Goal: Information Seeking & Learning: Learn about a topic

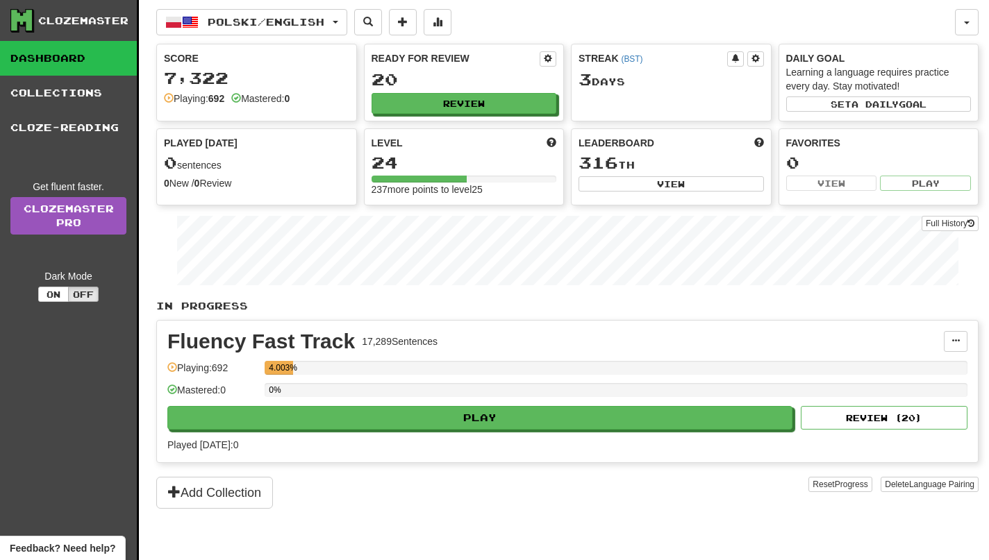
click at [401, 435] on div "Fluency Fast Track 17,289 Sentences Manage Sentences Unpin from Dashboard Playi…" at bounding box center [567, 392] width 821 height 142
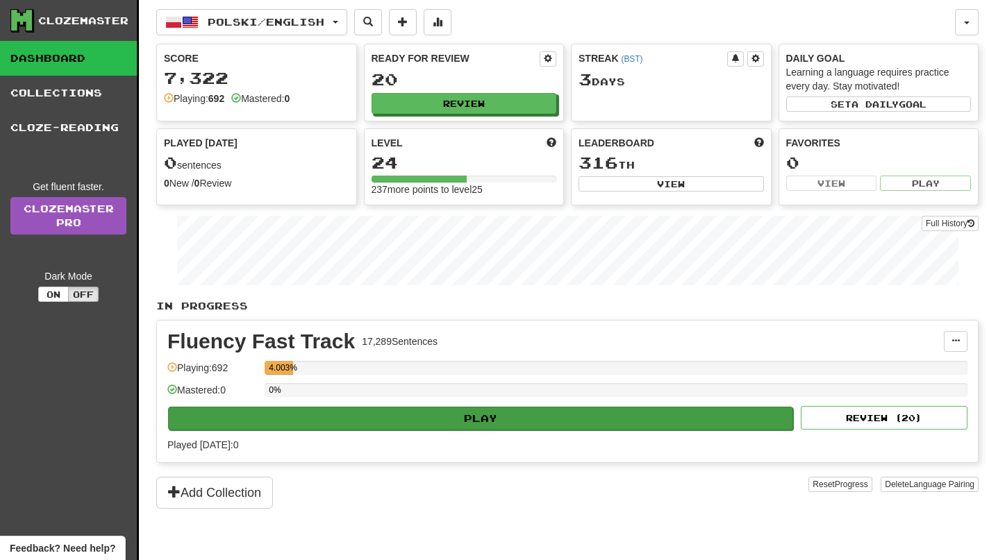
click at [403, 423] on button "Play" at bounding box center [480, 419] width 625 height 24
select select "**"
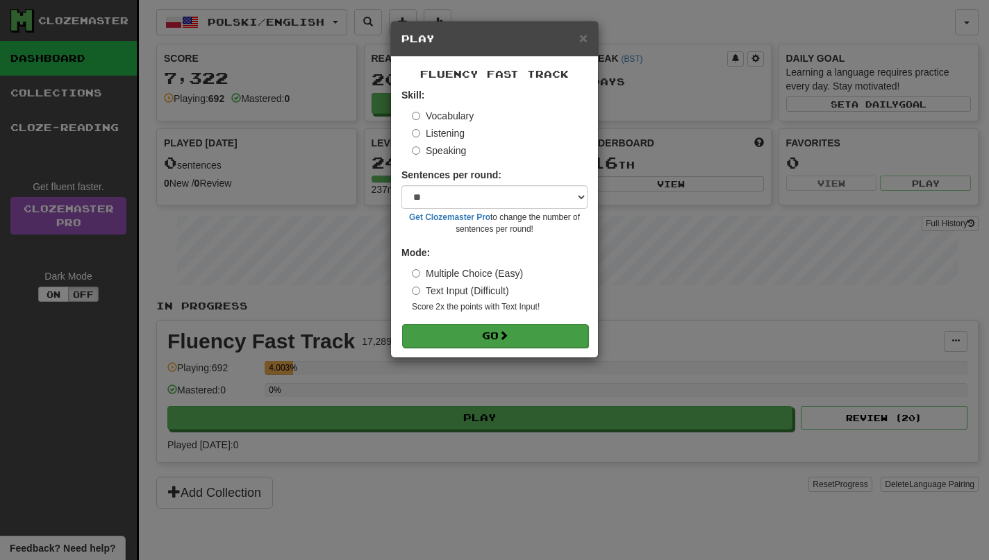
click at [508, 331] on span at bounding box center [504, 336] width 10 height 10
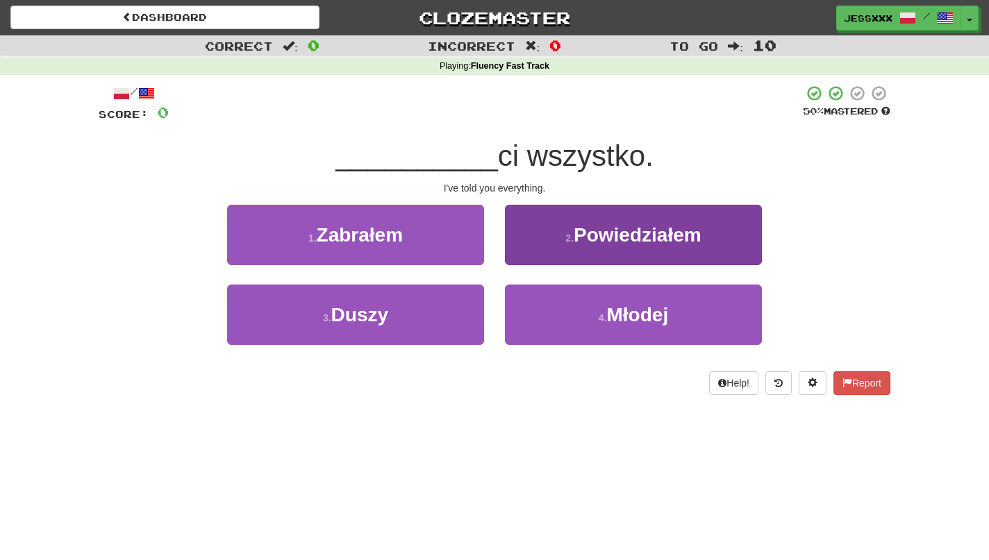
click at [582, 228] on span "Powiedziałem" at bounding box center [638, 235] width 128 height 22
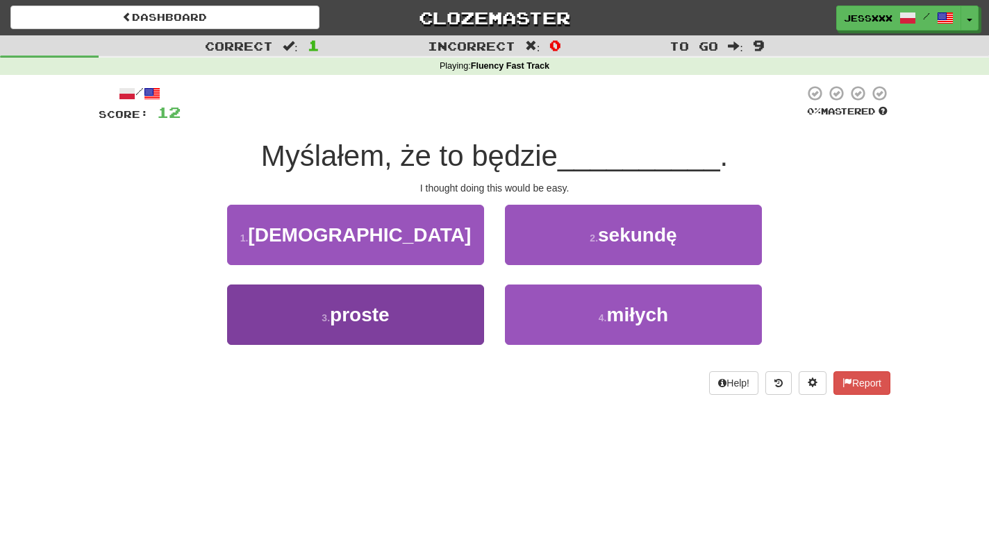
click at [422, 299] on button "3 . proste" at bounding box center [355, 315] width 257 height 60
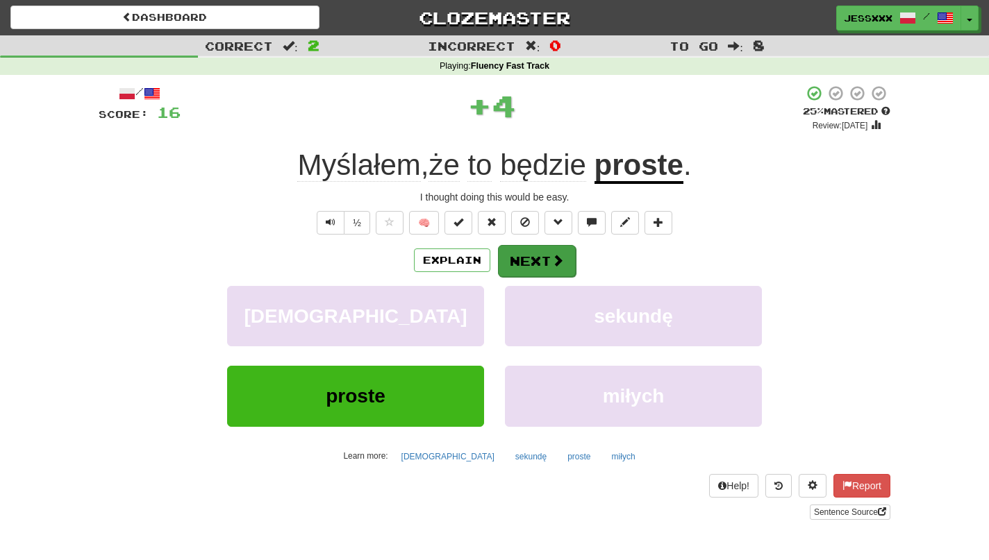
click at [540, 264] on button "Next" at bounding box center [537, 261] width 78 height 32
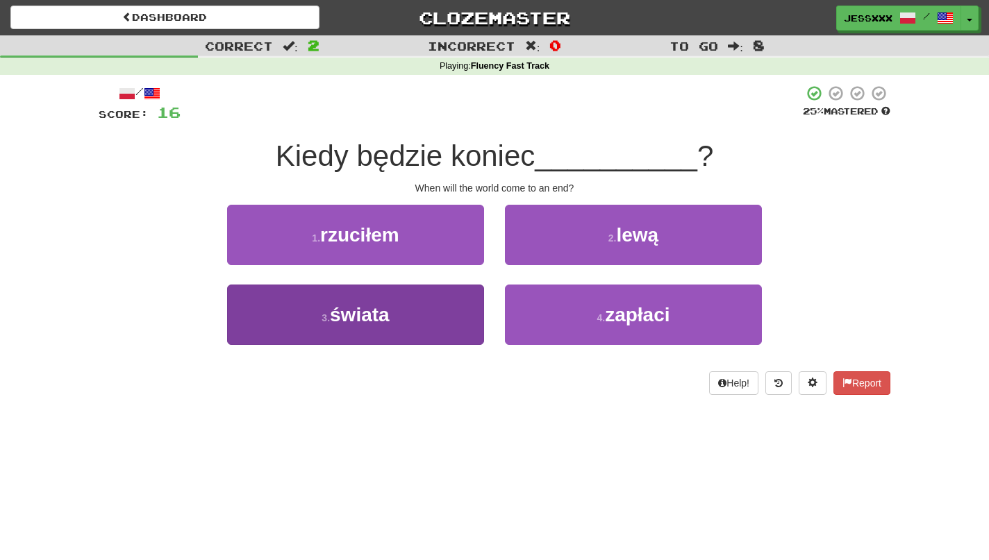
click at [413, 321] on button "3 . świata" at bounding box center [355, 315] width 257 height 60
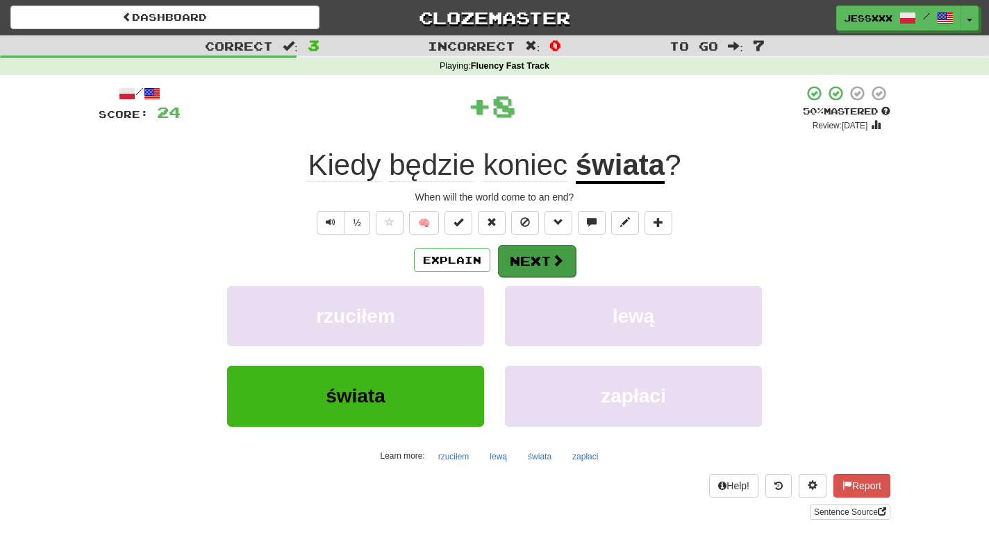
click at [558, 258] on span at bounding box center [557, 260] width 13 height 13
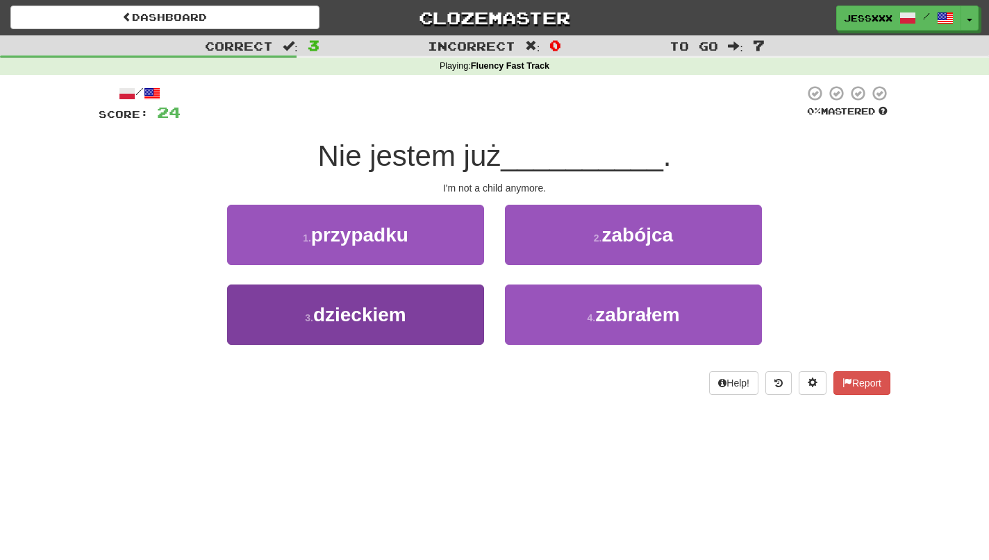
click at [422, 334] on button "3 . dzieckiem" at bounding box center [355, 315] width 257 height 60
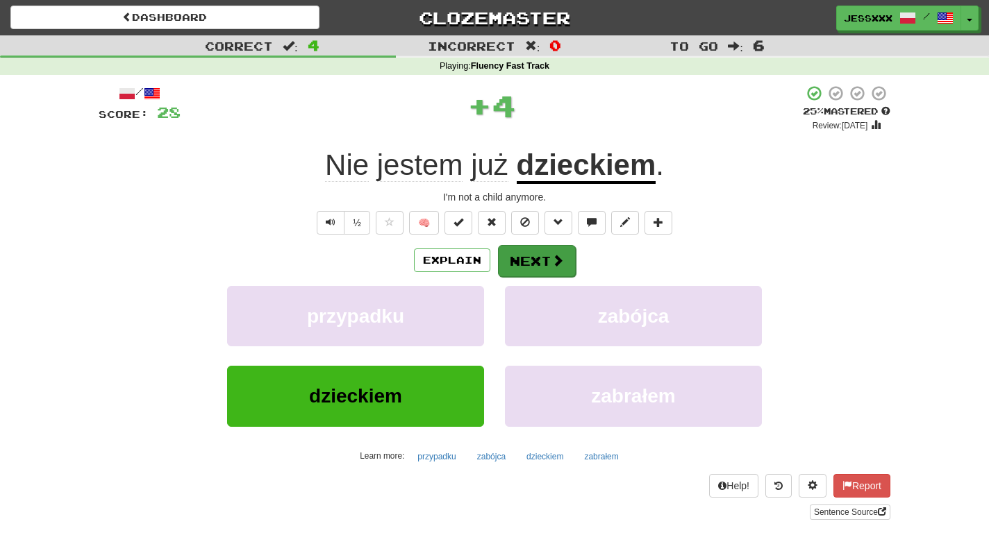
click at [539, 263] on button "Next" at bounding box center [537, 261] width 78 height 32
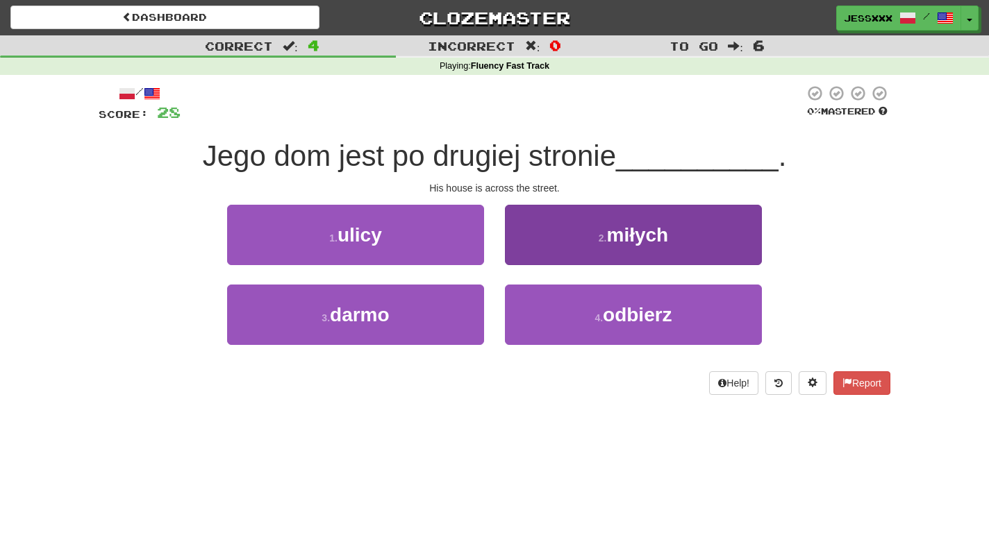
click at [591, 238] on button "2 . miłych" at bounding box center [633, 235] width 257 height 60
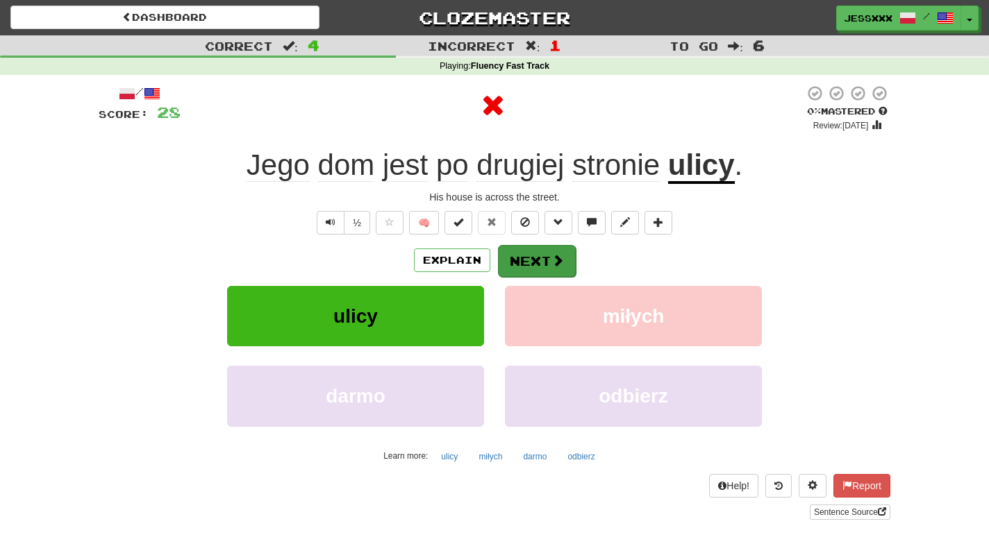
click at [549, 260] on button "Next" at bounding box center [537, 261] width 78 height 32
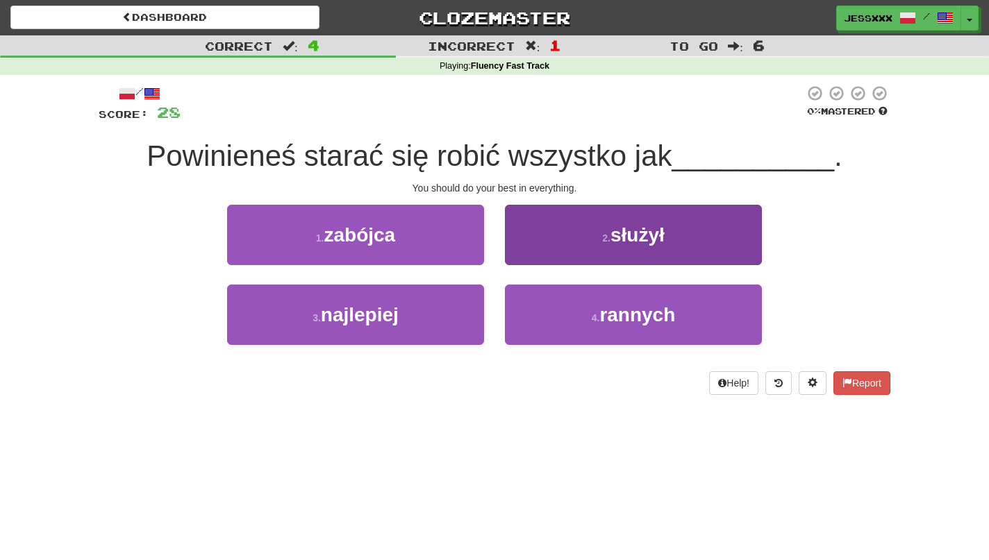
click at [549, 255] on button "2 . służył" at bounding box center [633, 235] width 257 height 60
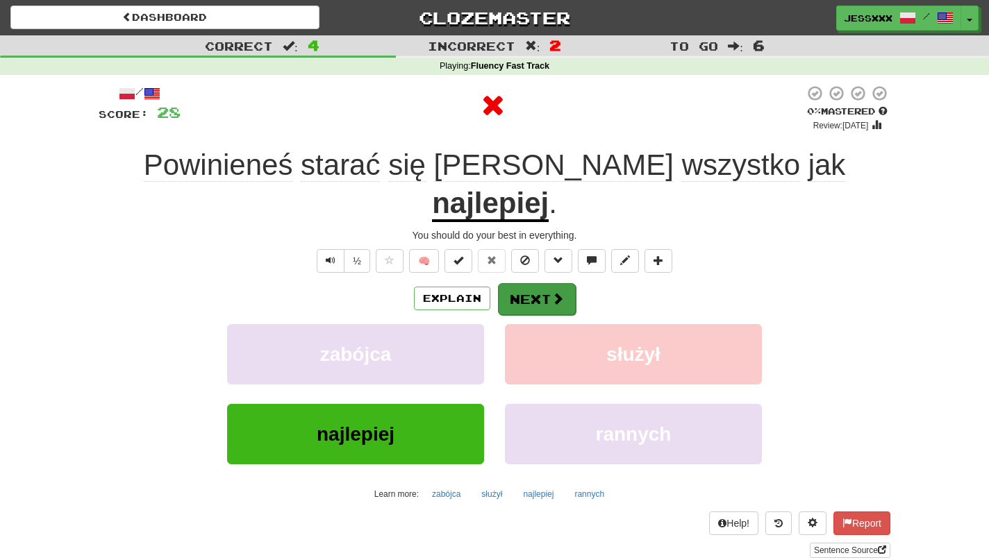
click at [549, 283] on button "Next" at bounding box center [537, 299] width 78 height 32
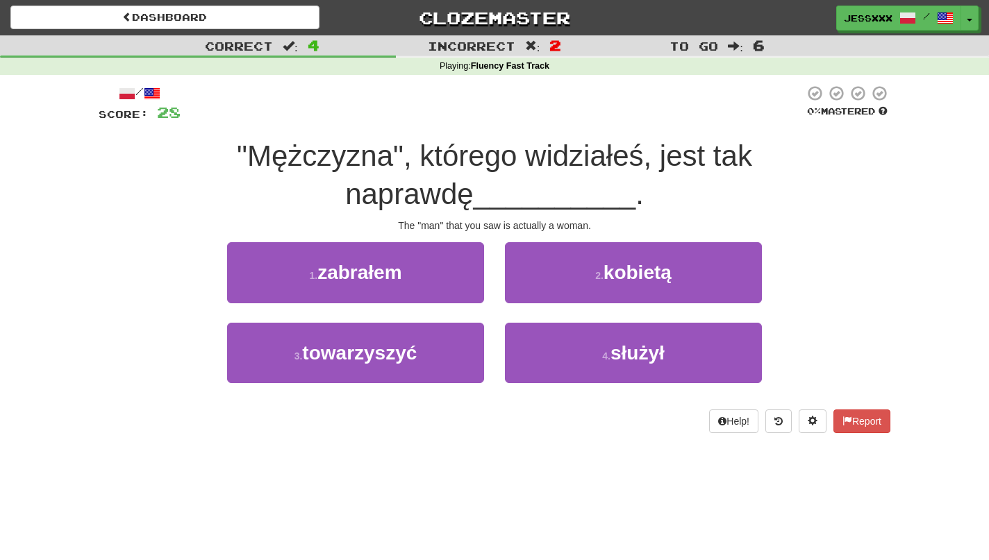
click at [549, 255] on button "2 . kobietą" at bounding box center [633, 272] width 257 height 60
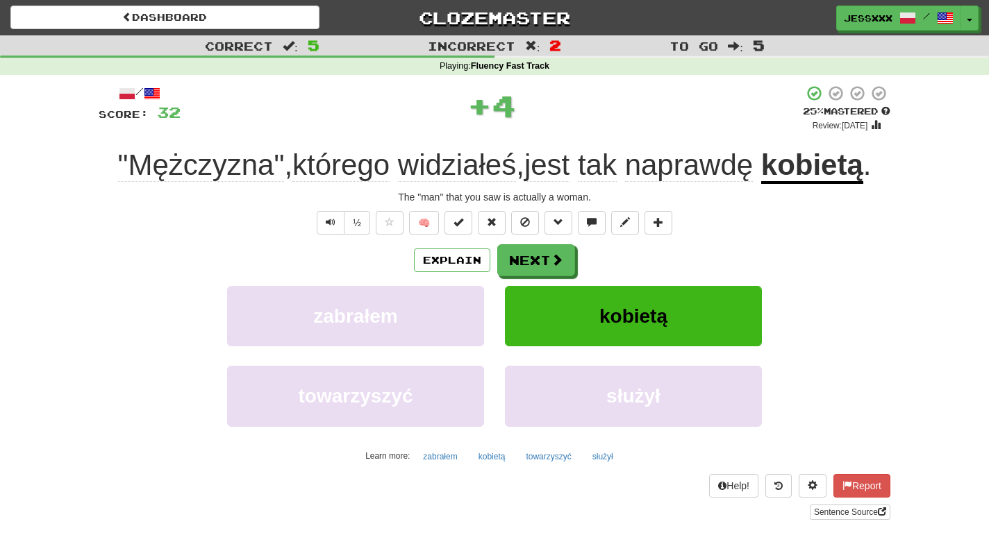
click at [549, 255] on button "Next" at bounding box center [536, 260] width 78 height 32
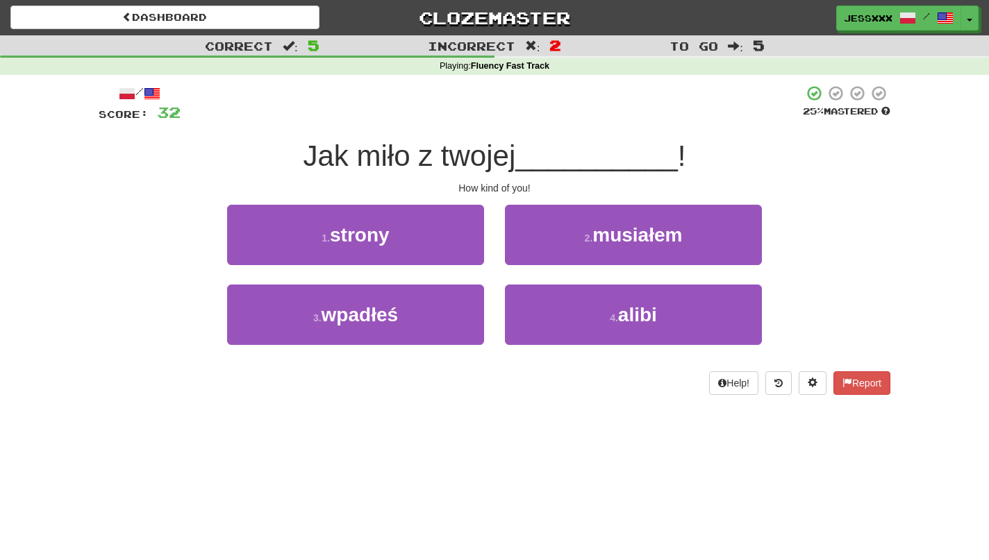
click at [549, 255] on button "2 . musiałem" at bounding box center [633, 235] width 257 height 60
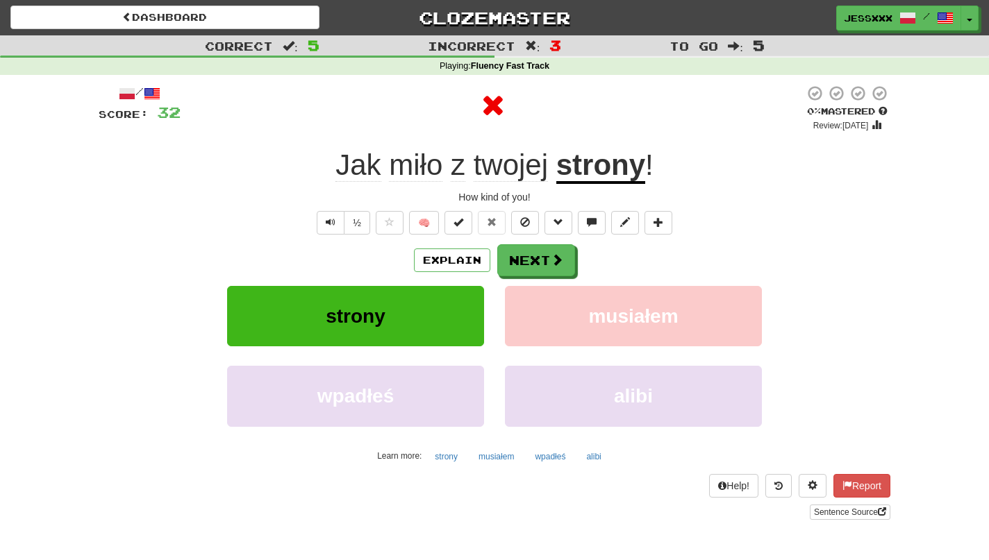
click at [549, 255] on button "Next" at bounding box center [536, 260] width 78 height 32
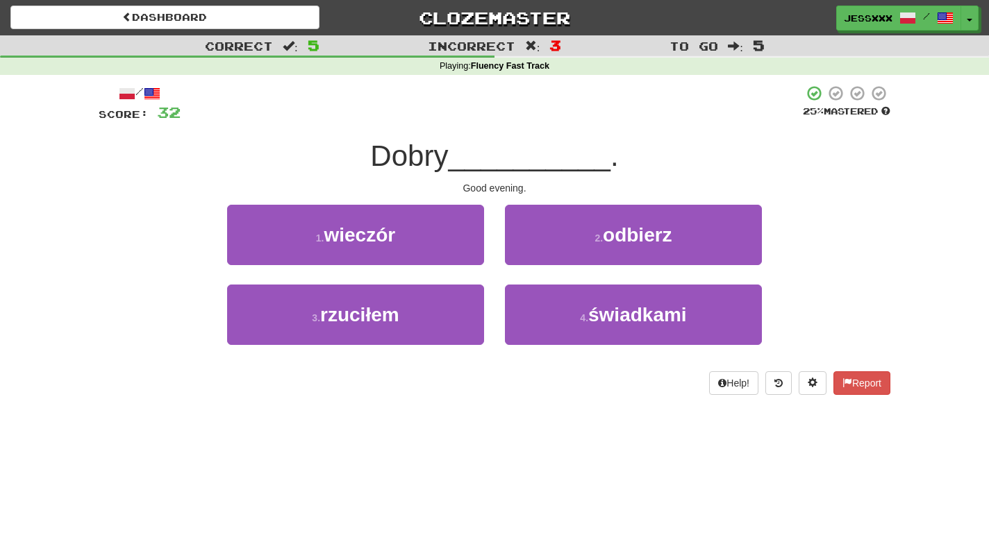
click at [549, 255] on button "2 . odbierz" at bounding box center [633, 235] width 257 height 60
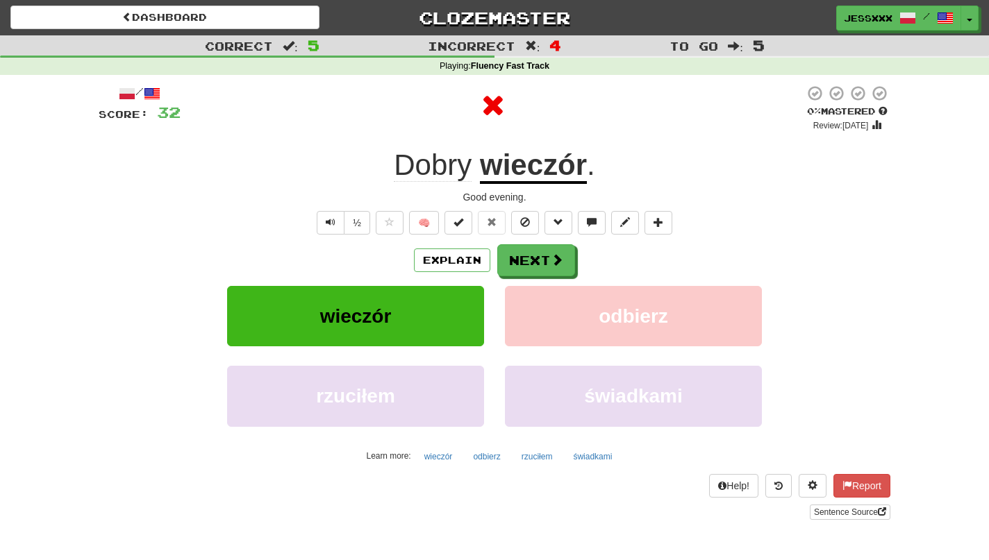
click at [549, 255] on button "Next" at bounding box center [536, 260] width 78 height 32
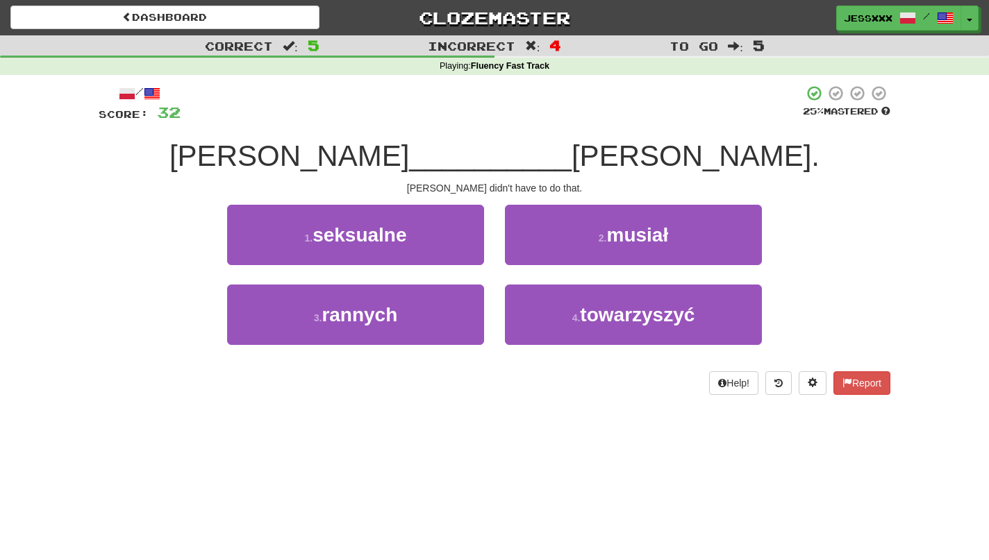
click at [549, 255] on button "2 . musiał" at bounding box center [633, 235] width 257 height 60
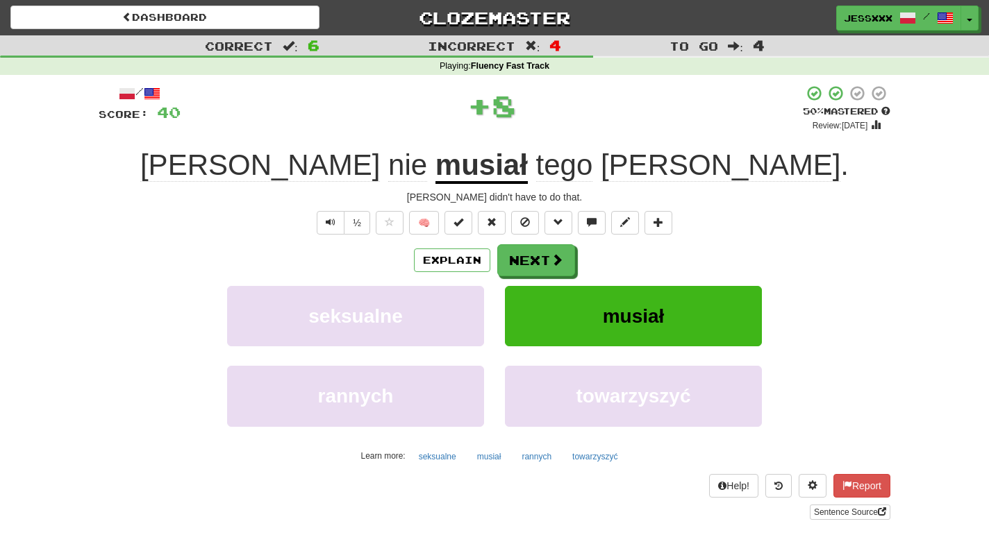
click at [549, 255] on button "Next" at bounding box center [536, 260] width 78 height 32
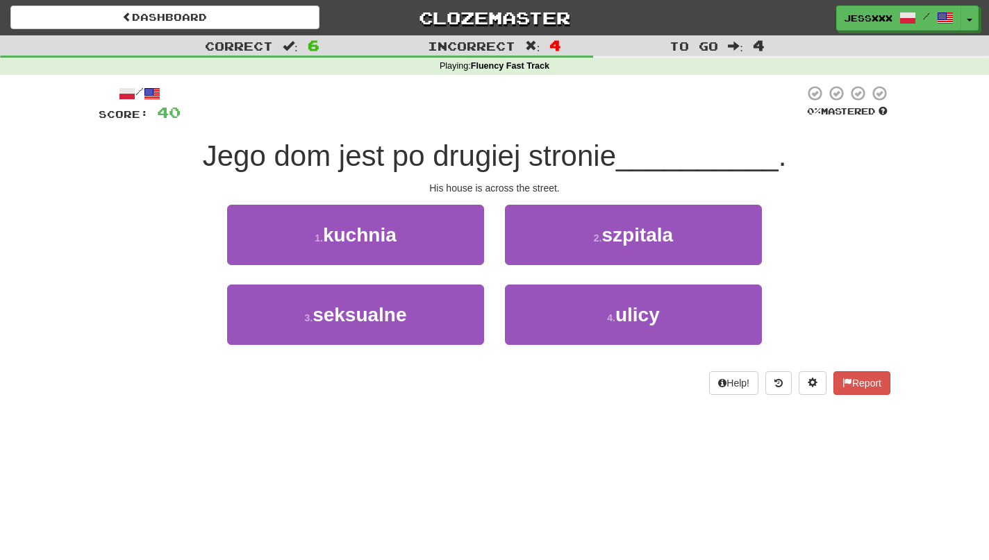
click at [549, 255] on button "2 . szpitala" at bounding box center [633, 235] width 257 height 60
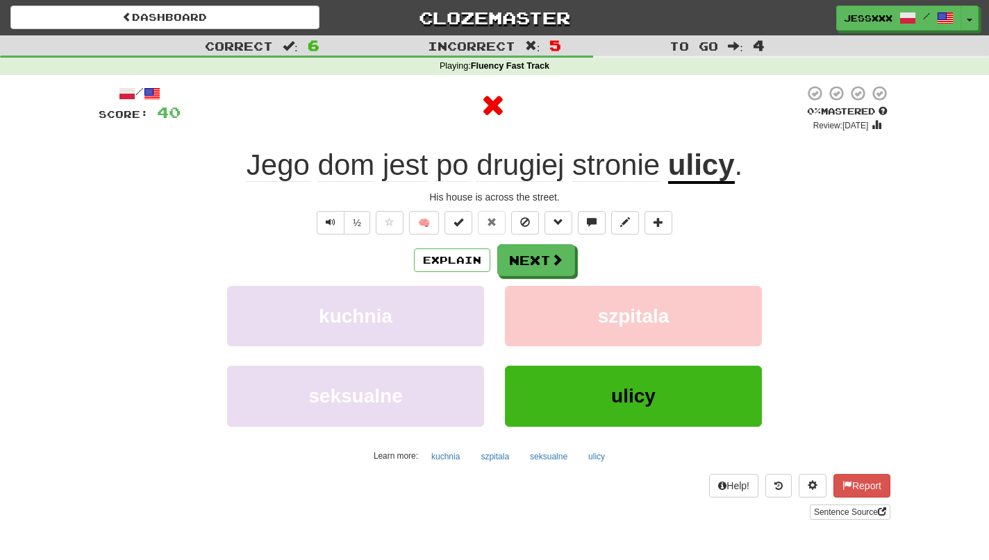
click at [549, 255] on button "Next" at bounding box center [536, 260] width 78 height 32
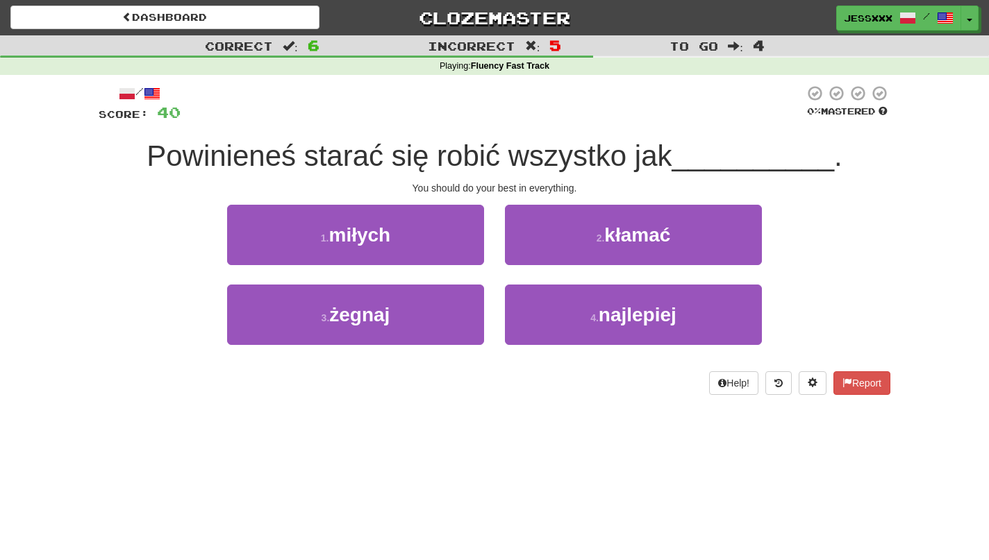
click at [549, 255] on button "2 . kłamać" at bounding box center [633, 235] width 257 height 60
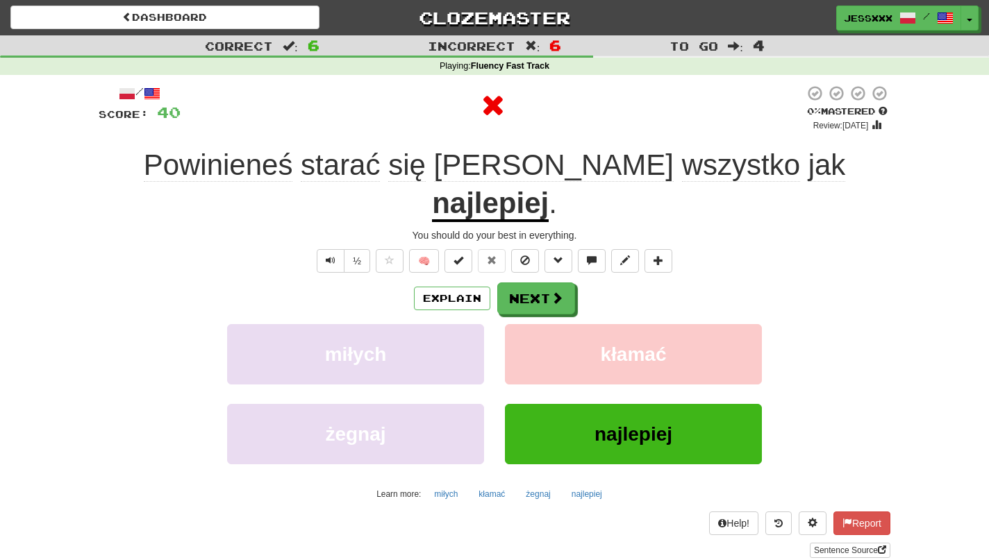
click at [549, 283] on button "Next" at bounding box center [536, 299] width 78 height 32
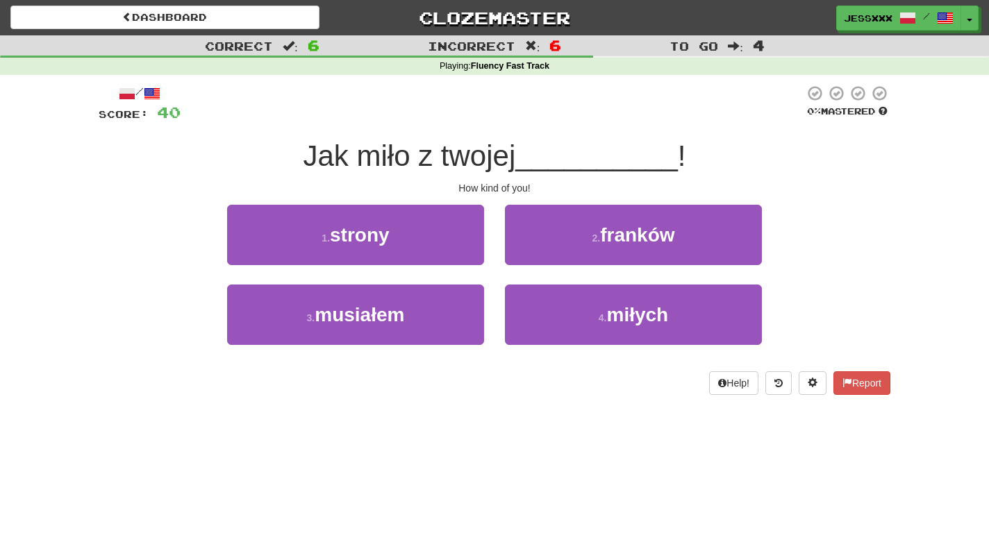
click at [549, 255] on button "2 . franków" at bounding box center [633, 235] width 257 height 60
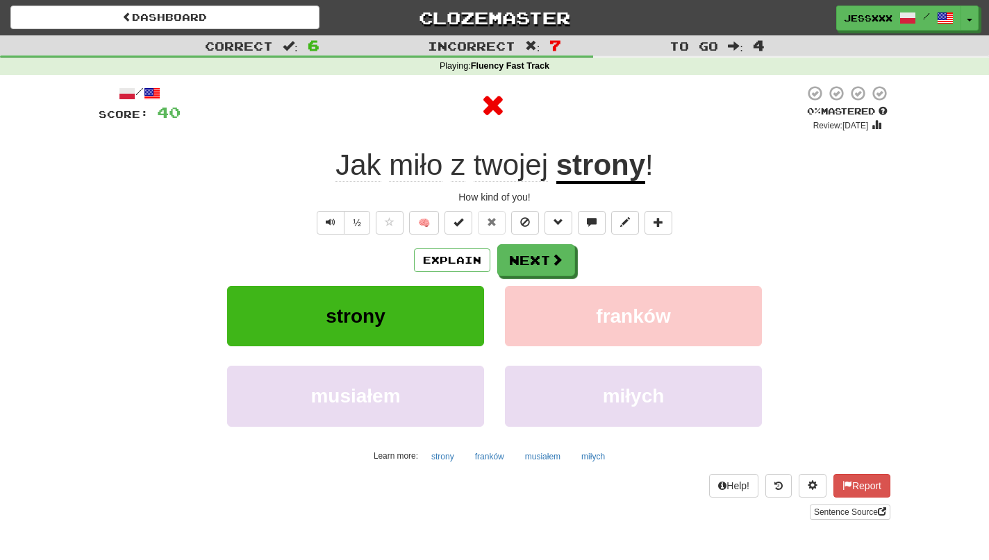
click at [549, 255] on button "Next" at bounding box center [536, 260] width 78 height 32
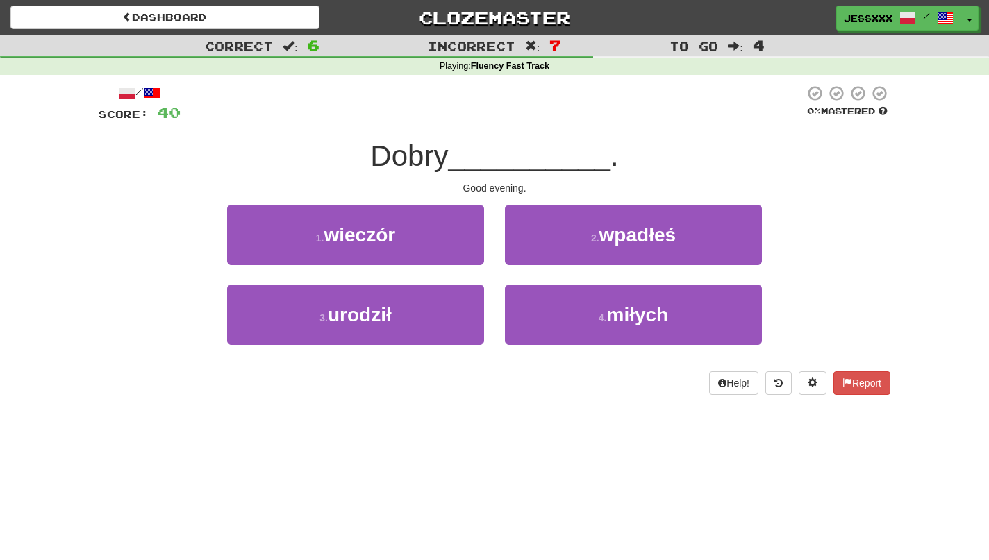
click at [549, 255] on button "2 . wpadłeś" at bounding box center [633, 235] width 257 height 60
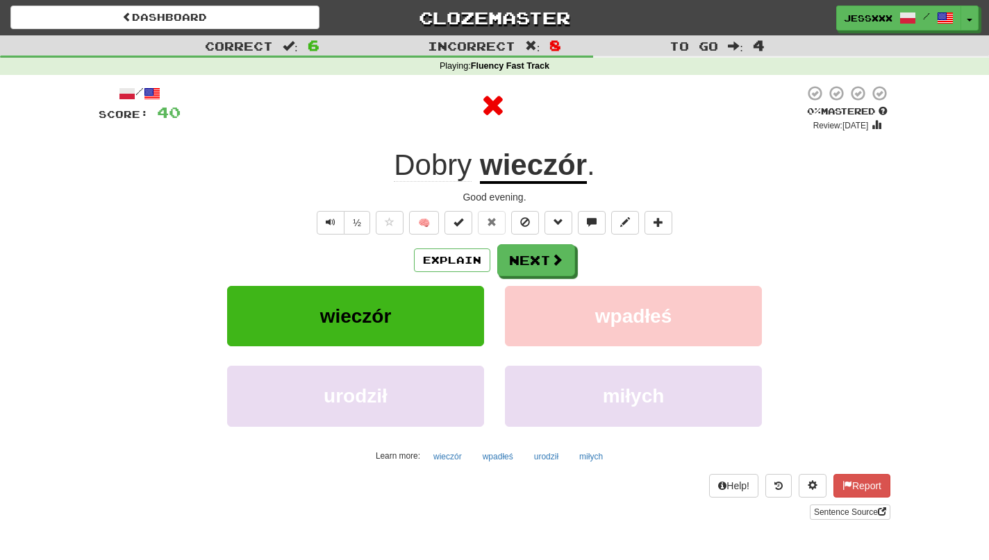
click at [549, 255] on button "Next" at bounding box center [536, 260] width 78 height 32
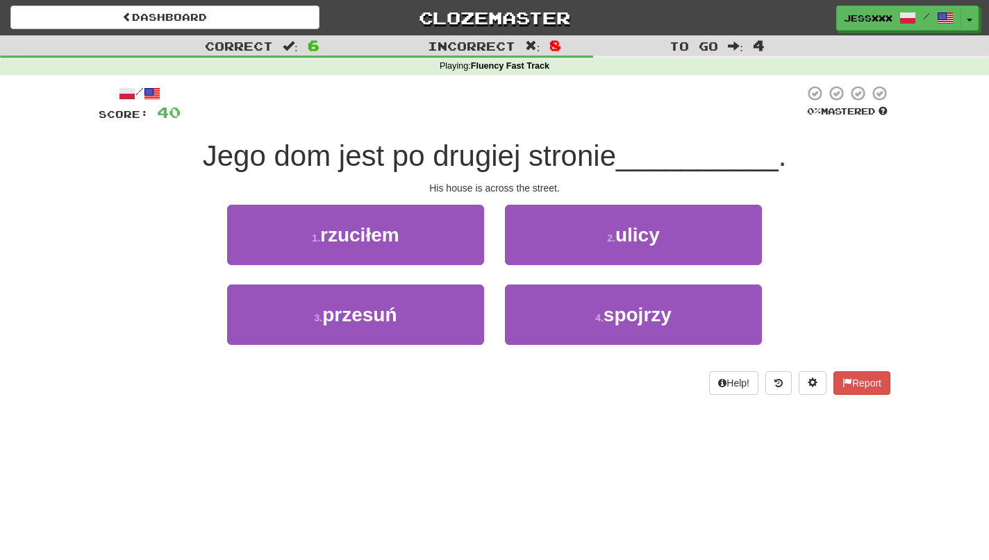
click at [549, 255] on button "2 . ulicy" at bounding box center [633, 235] width 257 height 60
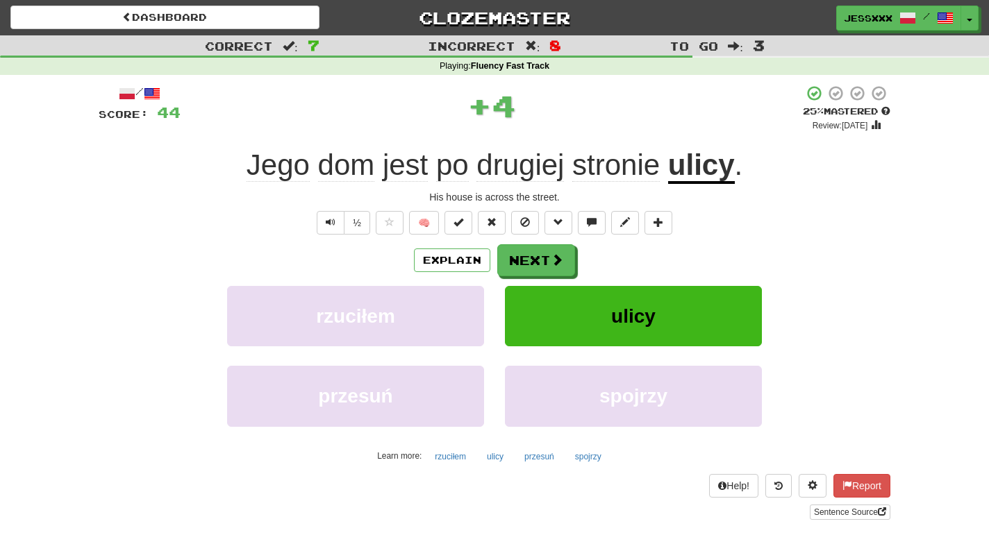
click at [549, 255] on button "Next" at bounding box center [536, 260] width 78 height 32
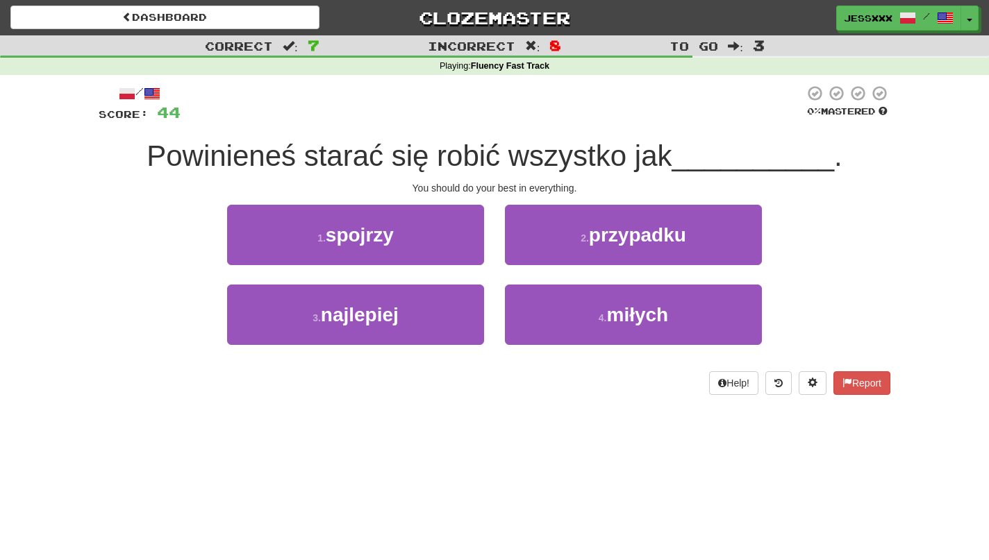
click at [549, 255] on button "2 . przypadku" at bounding box center [633, 235] width 257 height 60
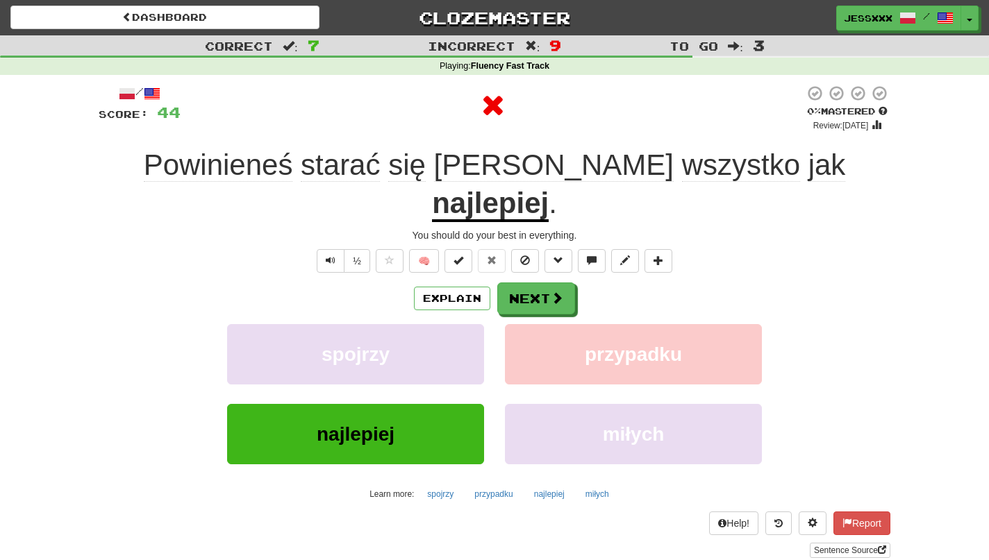
click at [549, 283] on button "Next" at bounding box center [536, 299] width 78 height 32
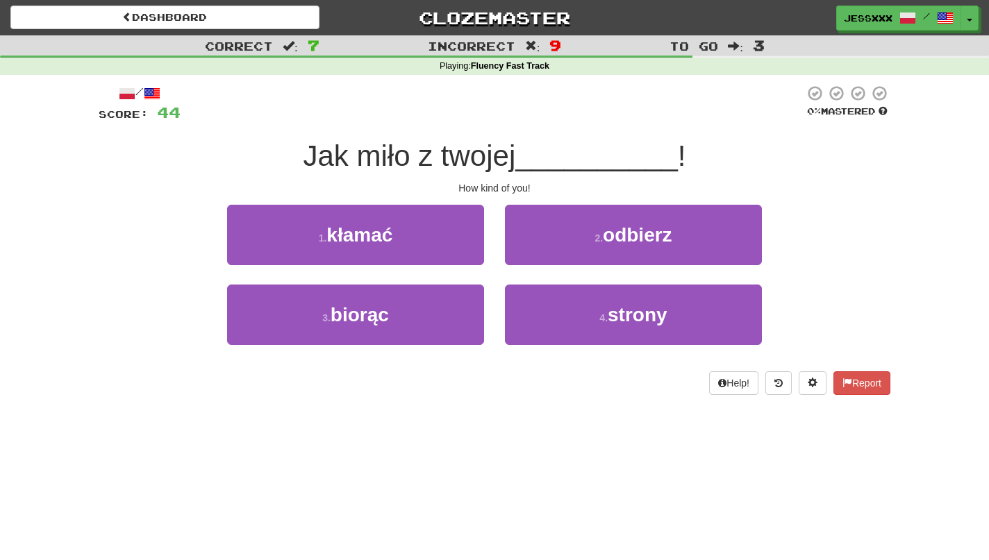
click at [549, 255] on button "2 . odbierz" at bounding box center [633, 235] width 257 height 60
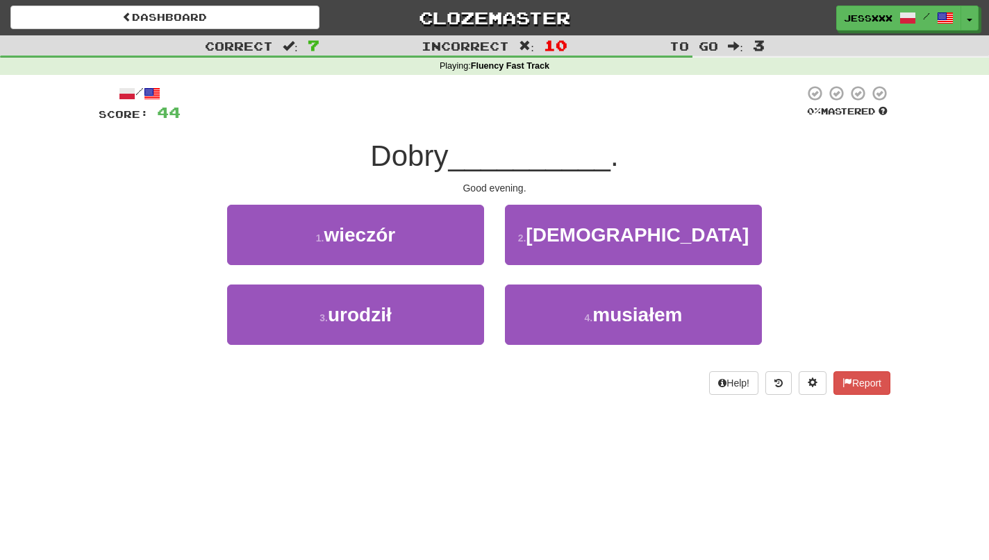
click at [549, 255] on button "2 . bóg" at bounding box center [633, 235] width 257 height 60
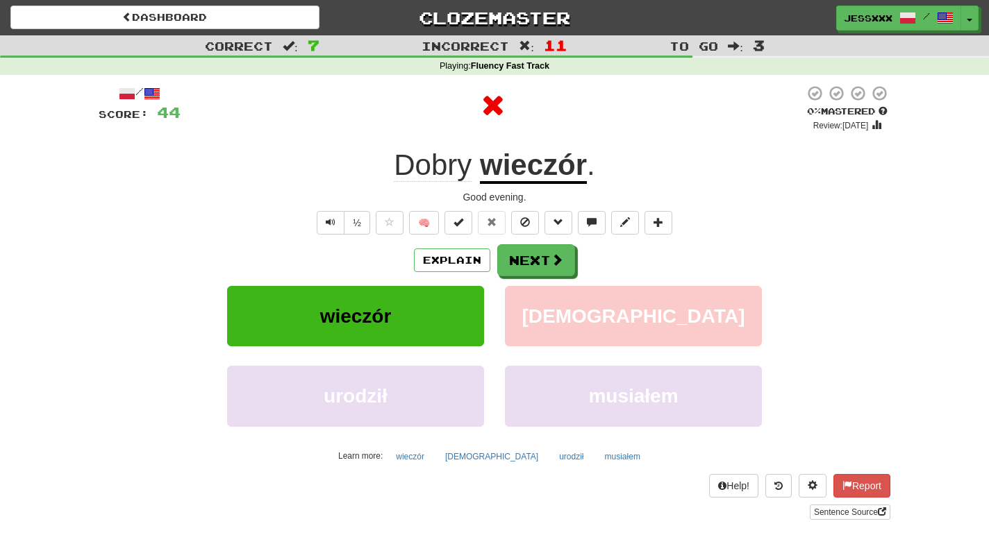
click at [549, 255] on button "Next" at bounding box center [536, 260] width 78 height 32
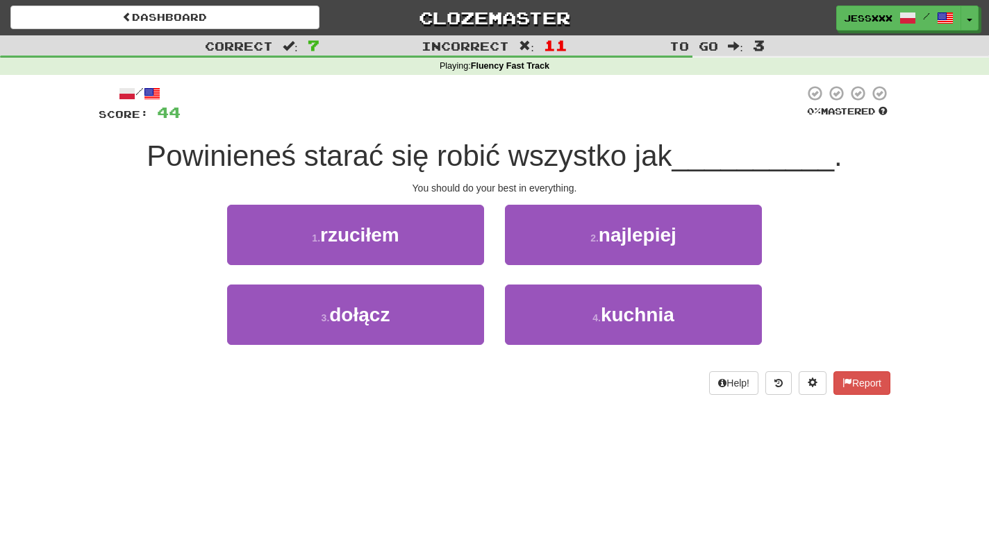
click at [549, 255] on button "2 . najlepiej" at bounding box center [633, 235] width 257 height 60
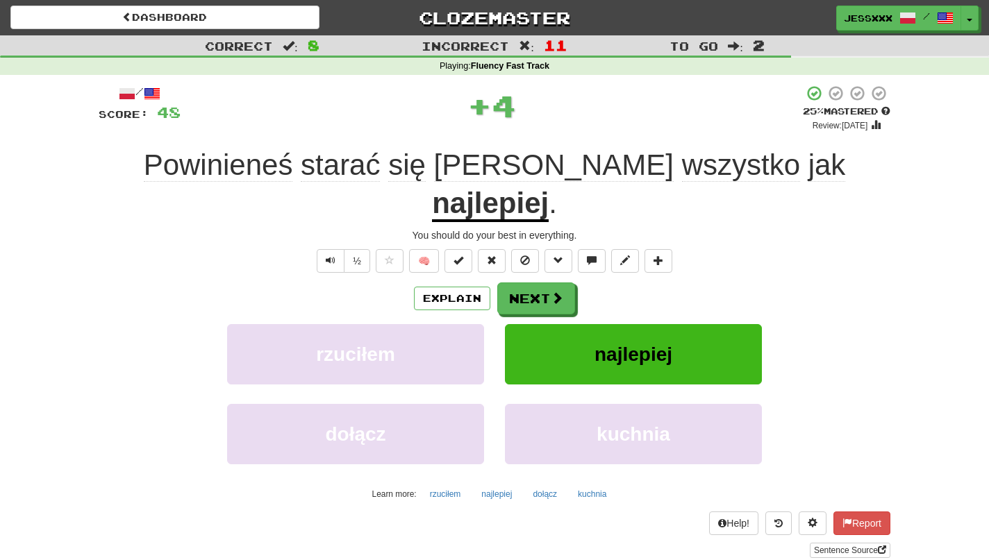
click at [549, 283] on button "Next" at bounding box center [536, 299] width 78 height 32
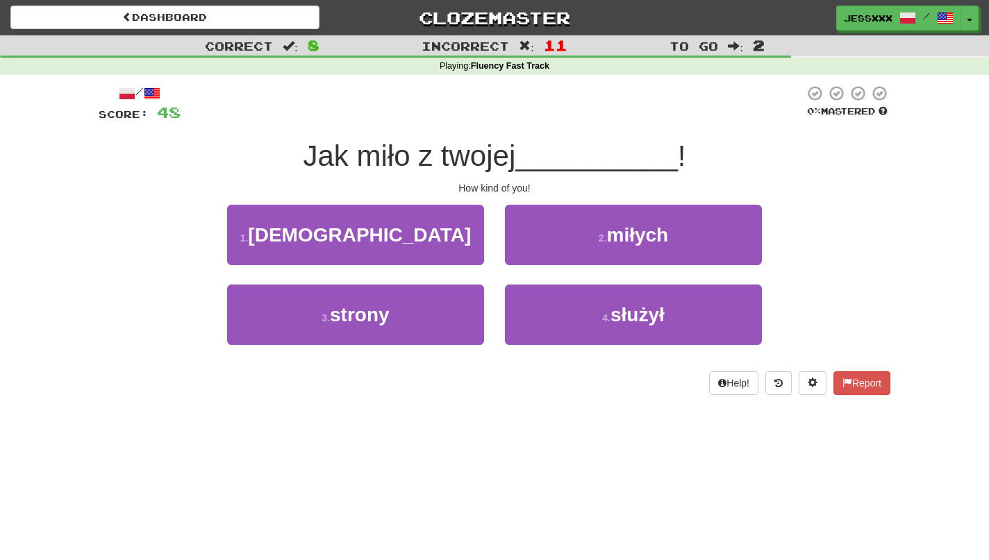
click at [549, 255] on button "2 . miłych" at bounding box center [633, 235] width 257 height 60
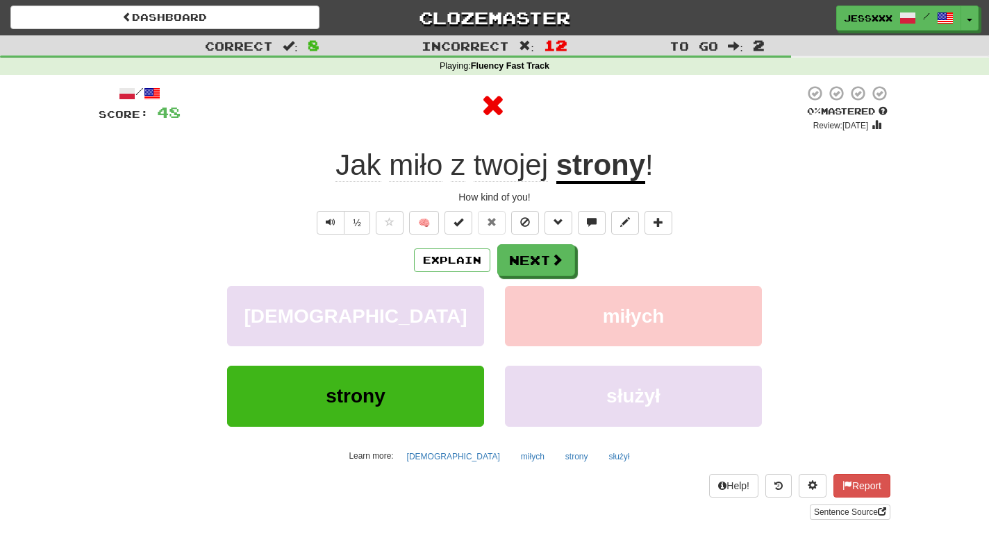
click at [549, 255] on button "Next" at bounding box center [536, 260] width 78 height 32
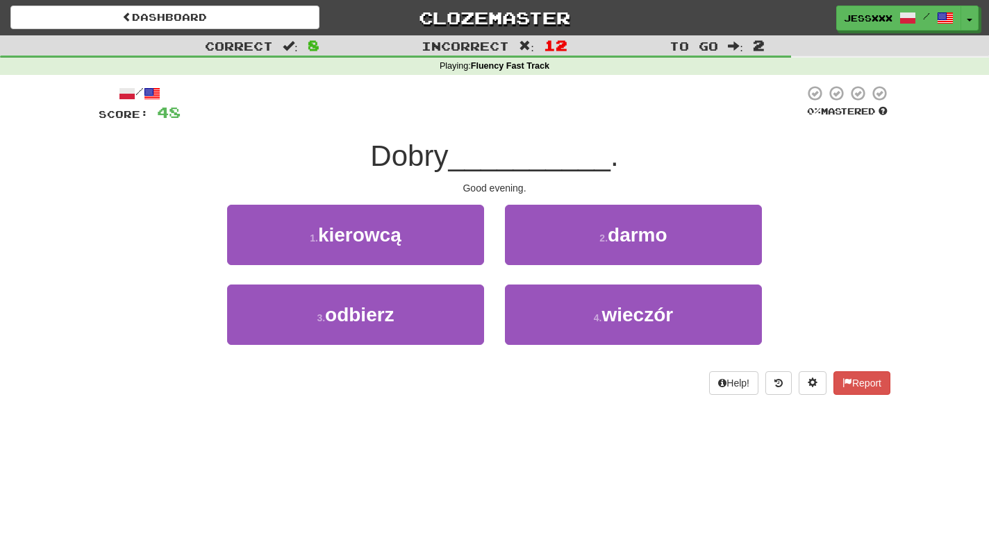
click at [549, 255] on button "2 . darmo" at bounding box center [633, 235] width 257 height 60
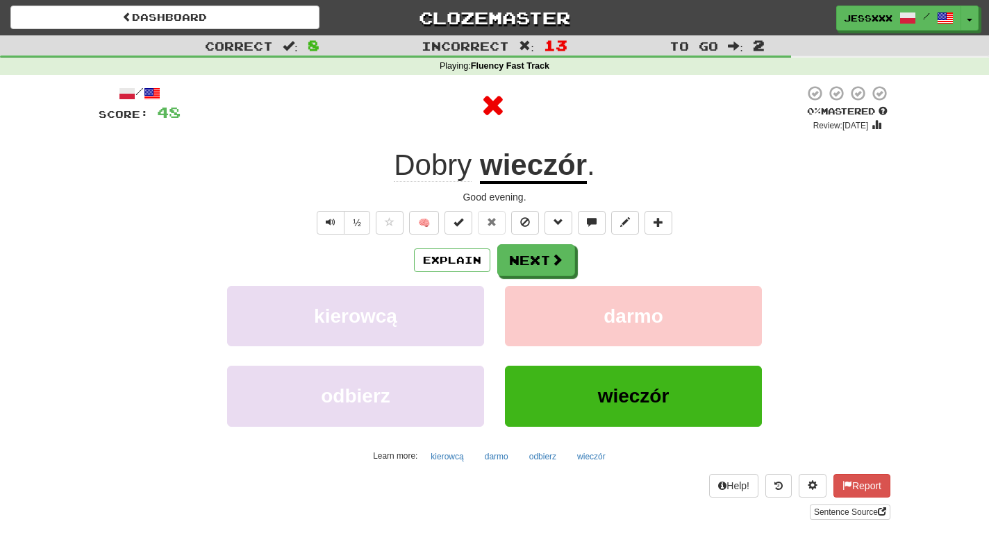
click at [549, 255] on button "Next" at bounding box center [536, 260] width 78 height 32
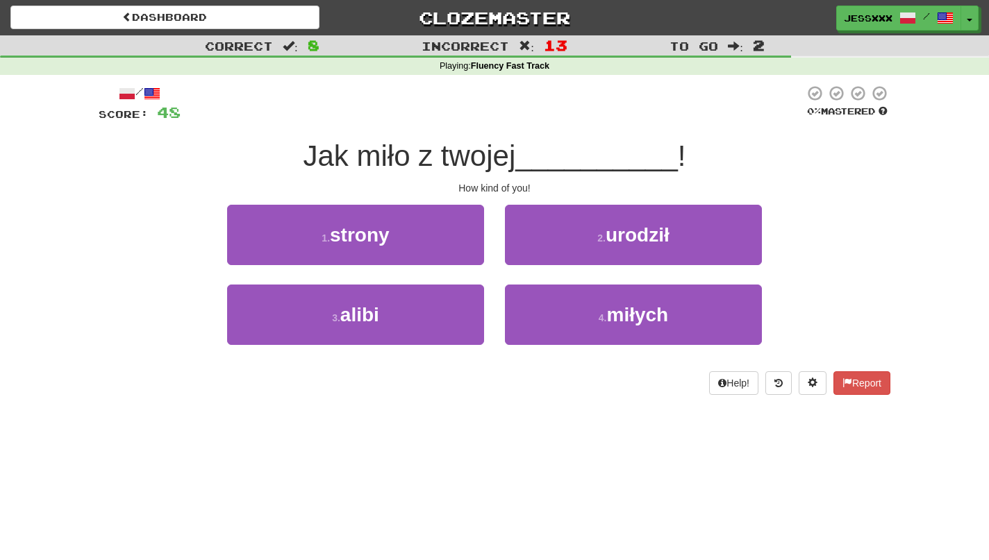
click at [549, 255] on button "2 . urodził" at bounding box center [633, 235] width 257 height 60
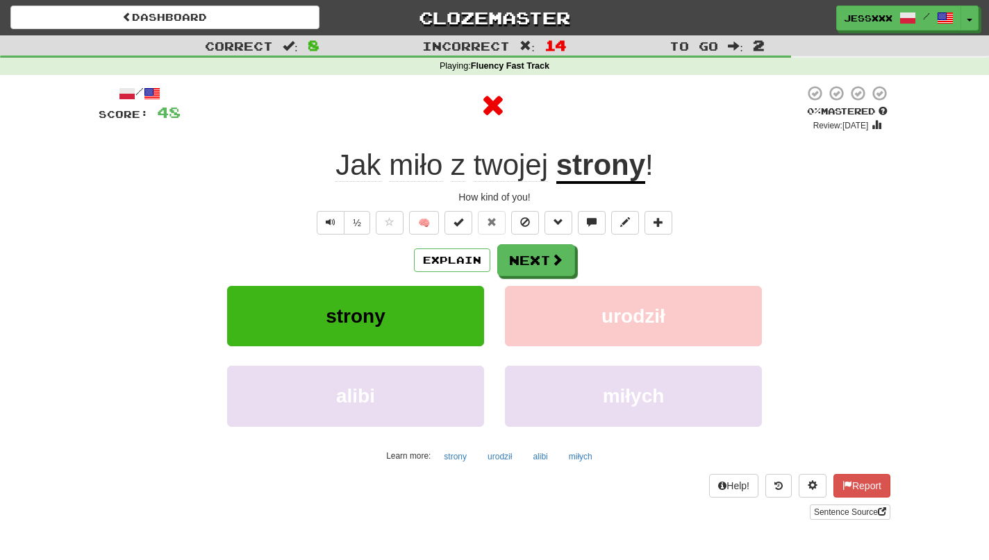
click at [549, 255] on button "Next" at bounding box center [536, 260] width 78 height 32
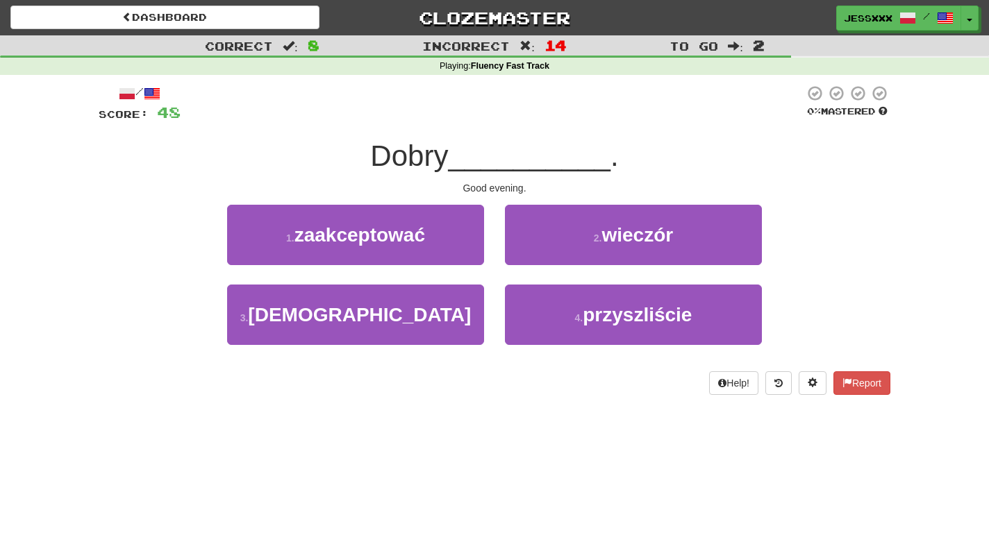
click at [549, 255] on button "2 . wieczór" at bounding box center [633, 235] width 257 height 60
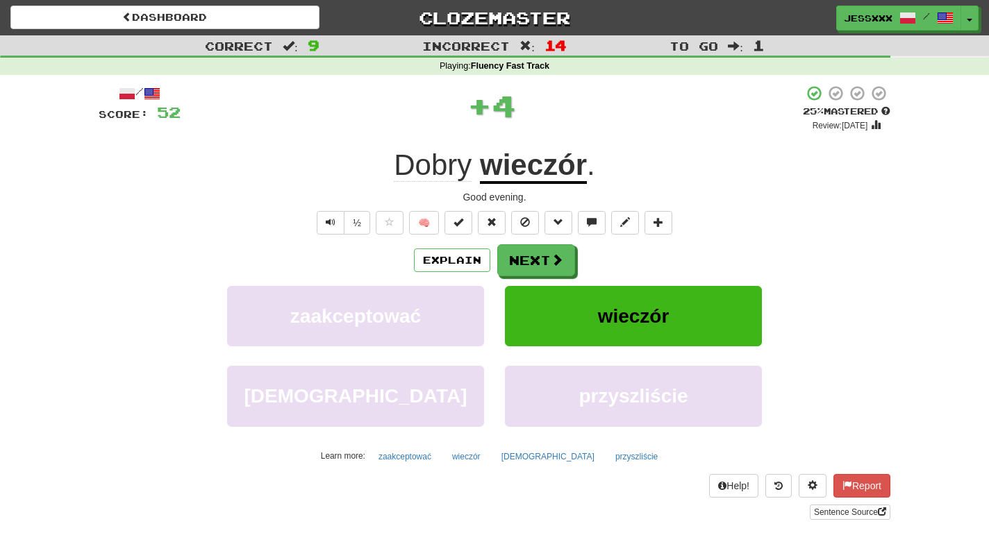
click at [549, 255] on button "Next" at bounding box center [536, 260] width 78 height 32
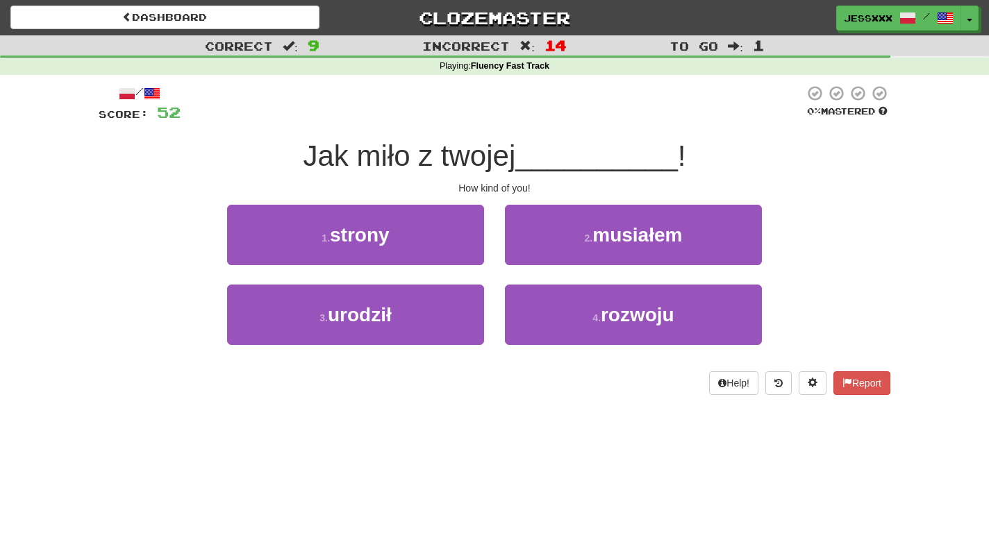
click at [549, 255] on button "2 . musiałem" at bounding box center [633, 235] width 257 height 60
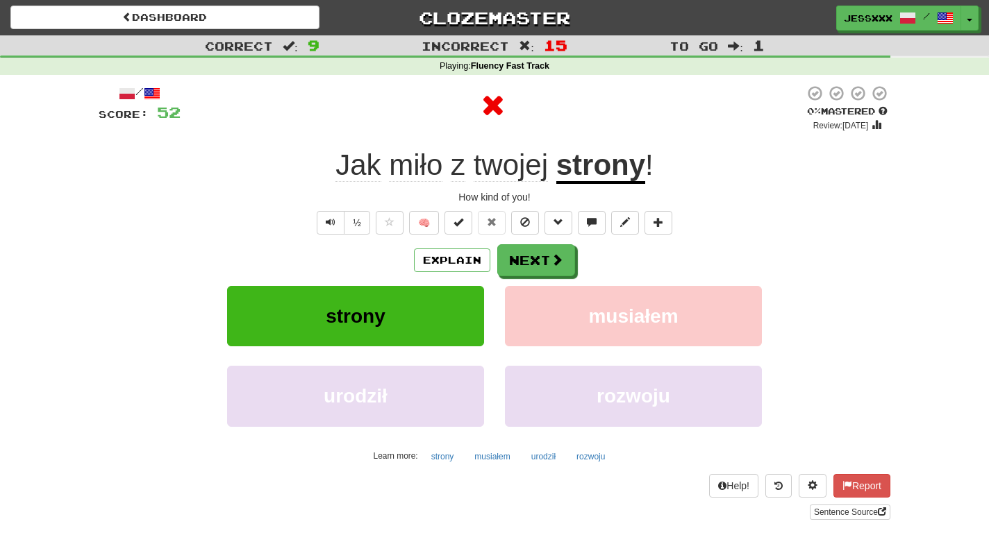
click at [549, 255] on button "Next" at bounding box center [536, 260] width 78 height 32
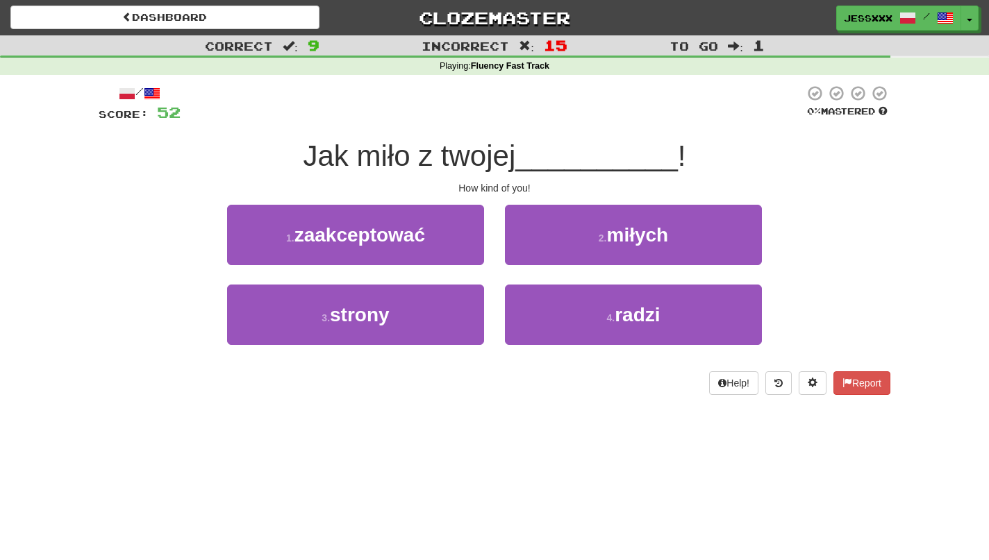
click at [549, 255] on button "2 . miłych" at bounding box center [633, 235] width 257 height 60
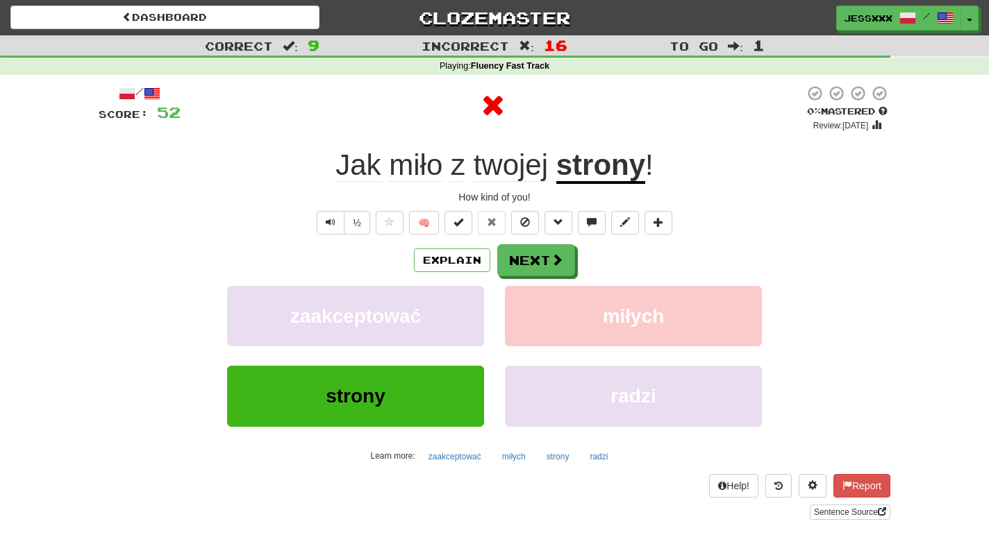
click at [549, 255] on button "Next" at bounding box center [536, 260] width 78 height 32
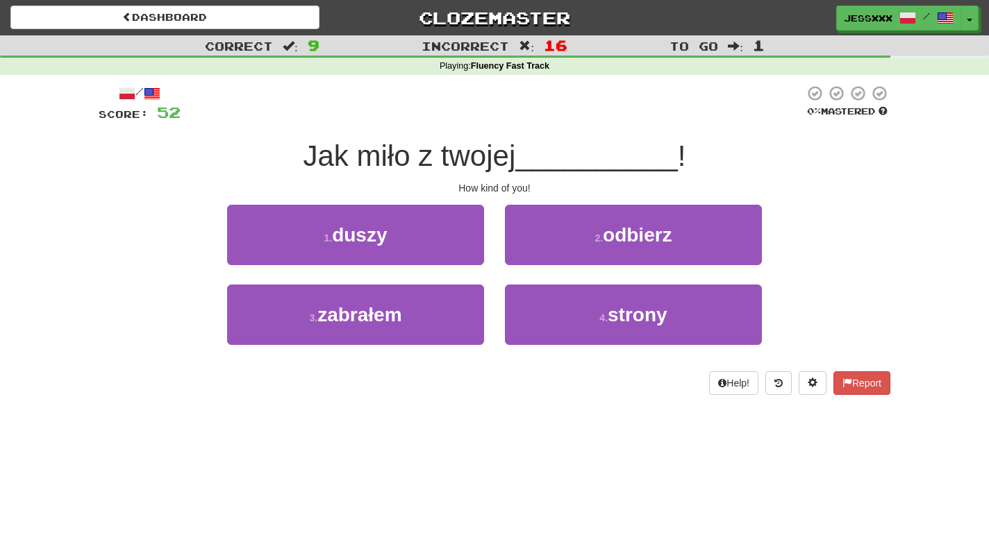
click at [549, 255] on button "2 . odbierz" at bounding box center [633, 235] width 257 height 60
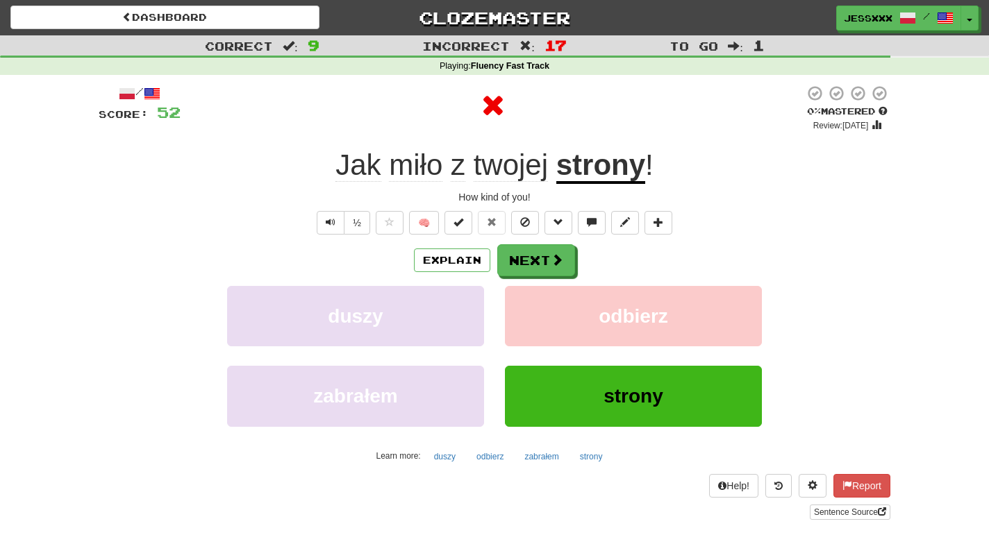
click at [549, 255] on button "Next" at bounding box center [536, 260] width 78 height 32
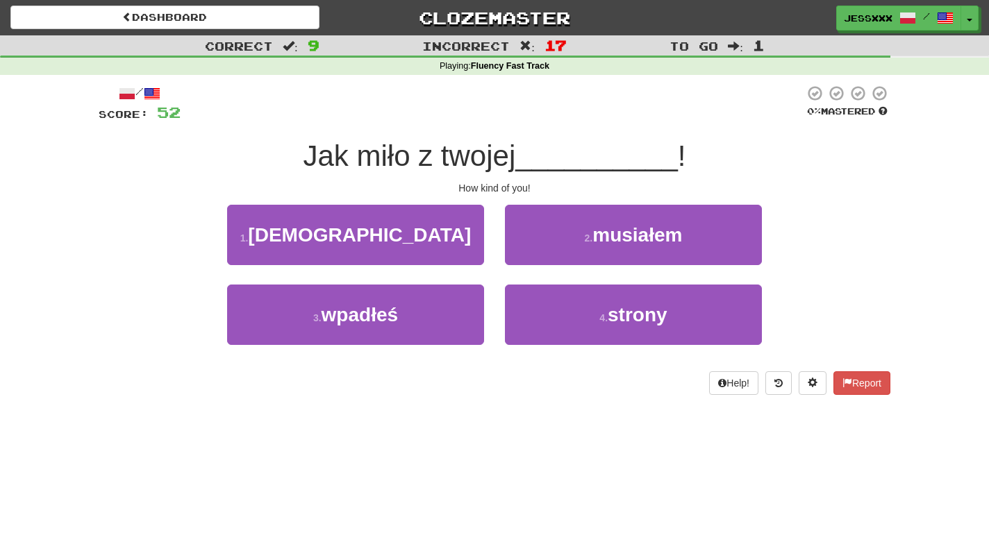
click at [549, 255] on button "2 . musiałem" at bounding box center [633, 235] width 257 height 60
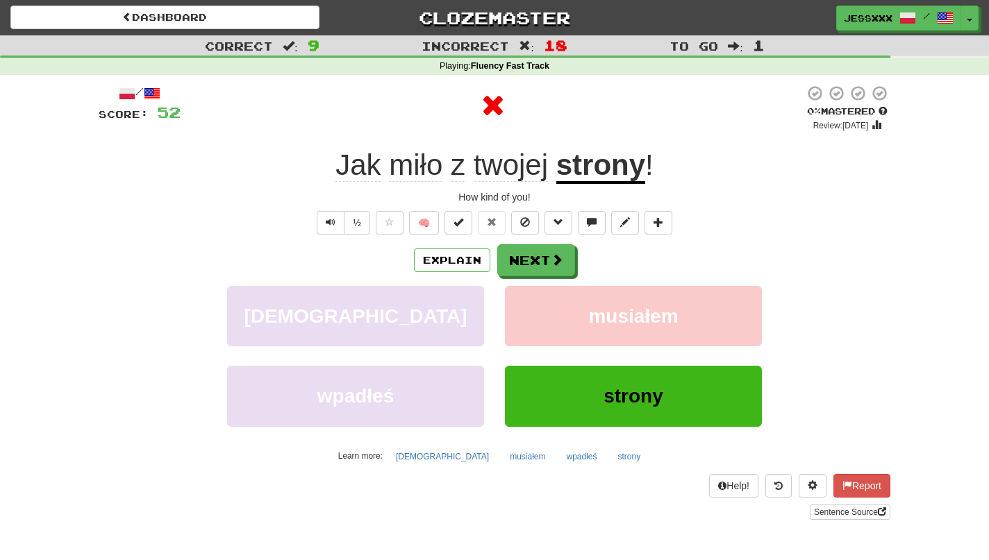
click at [549, 255] on button "Next" at bounding box center [536, 260] width 78 height 32
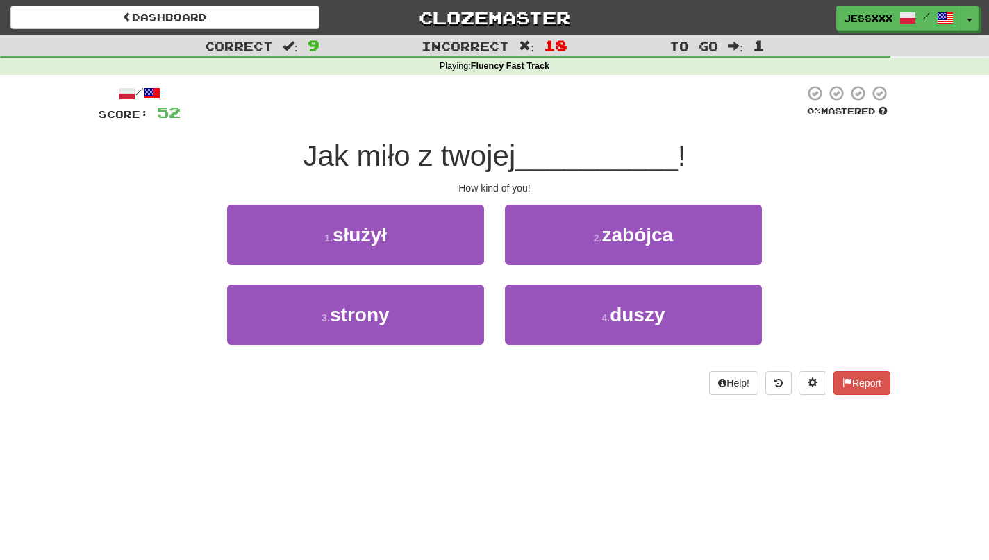
click at [549, 255] on button "2 . zabójca" at bounding box center [633, 235] width 257 height 60
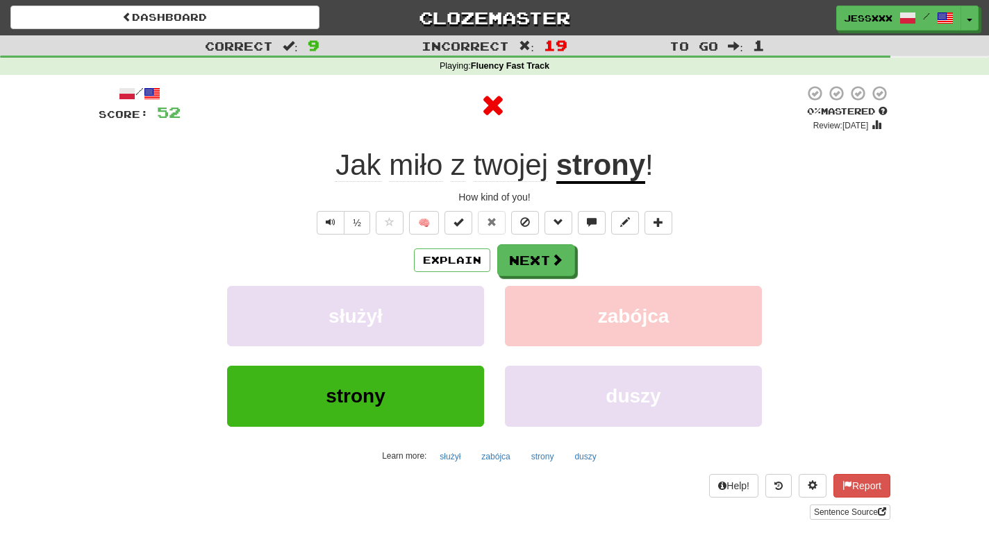
click at [549, 255] on button "Next" at bounding box center [536, 260] width 78 height 32
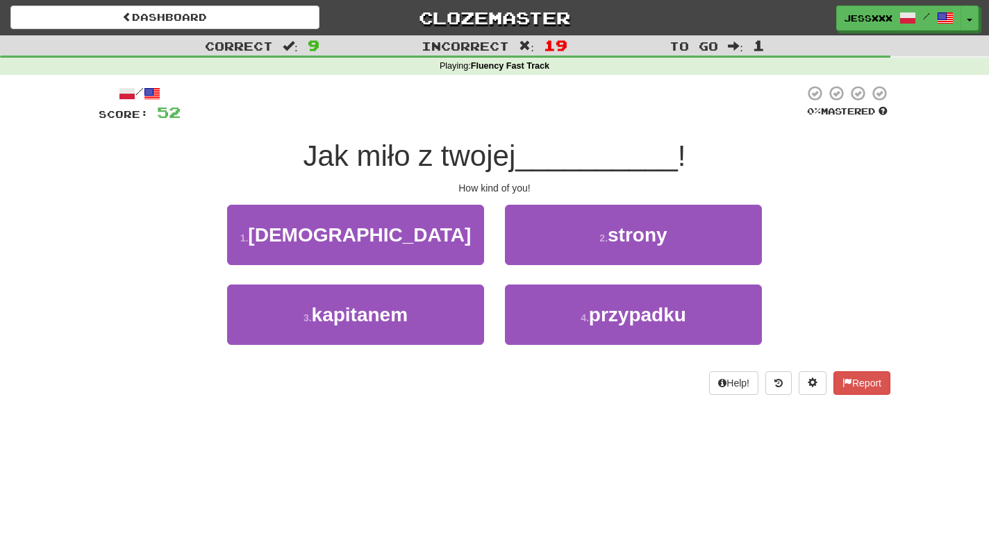
click at [549, 255] on button "2 . strony" at bounding box center [633, 235] width 257 height 60
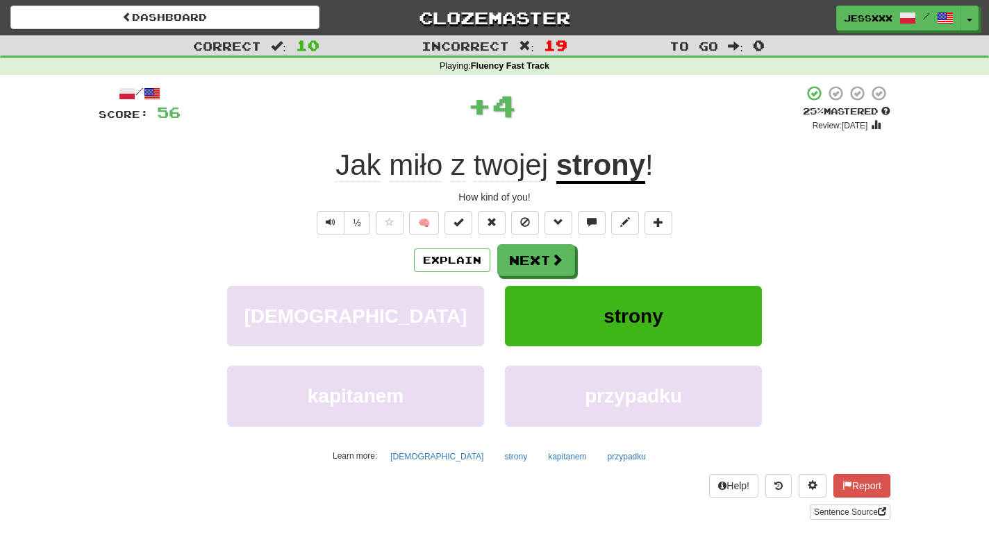
click at [549, 255] on button "Next" at bounding box center [536, 260] width 78 height 32
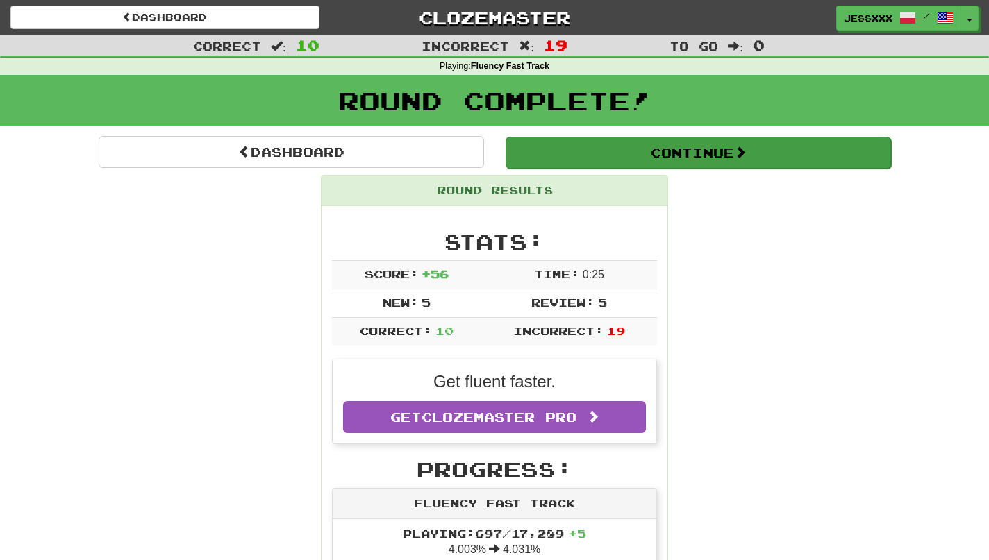
click at [573, 164] on button "Continue" at bounding box center [698, 153] width 385 height 32
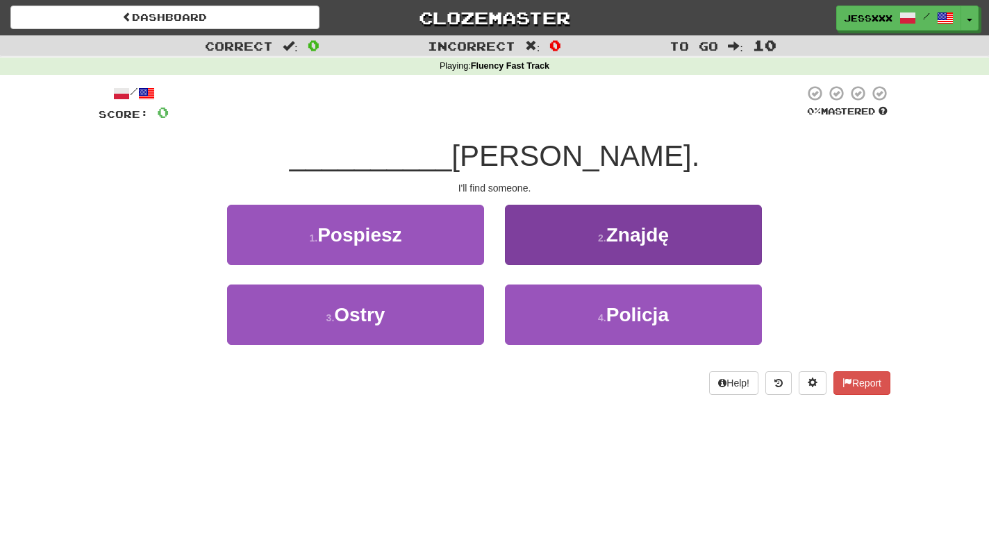
click at [536, 226] on button "2 . Znajdę" at bounding box center [633, 235] width 257 height 60
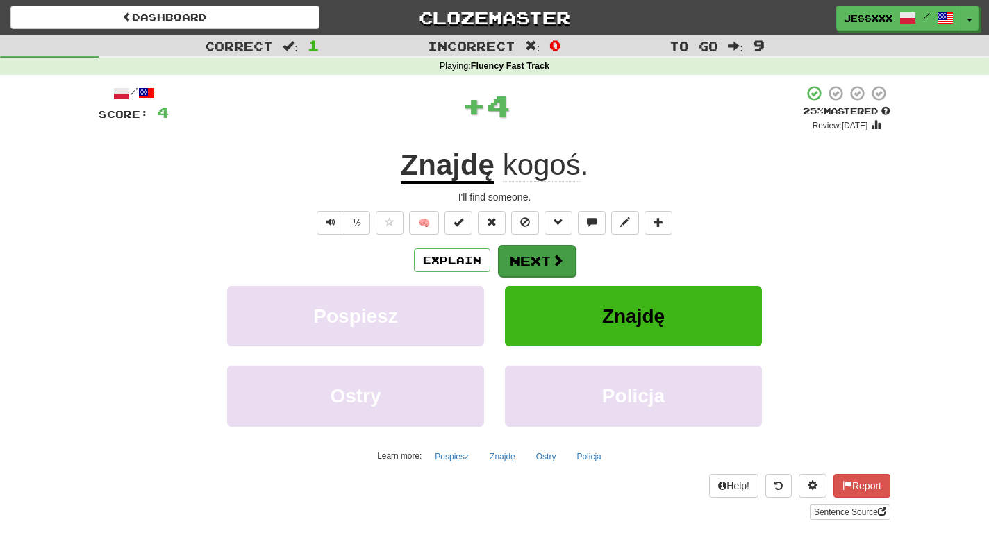
click at [528, 273] on button "Next" at bounding box center [537, 261] width 78 height 32
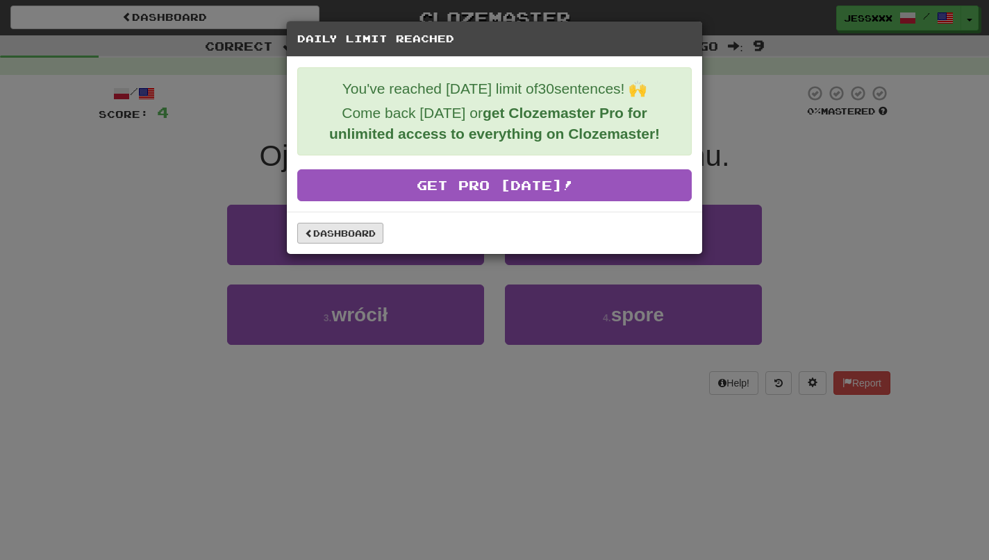
click at [371, 237] on link "Dashboard" at bounding box center [340, 233] width 86 height 21
